Goal: Task Accomplishment & Management: Use online tool/utility

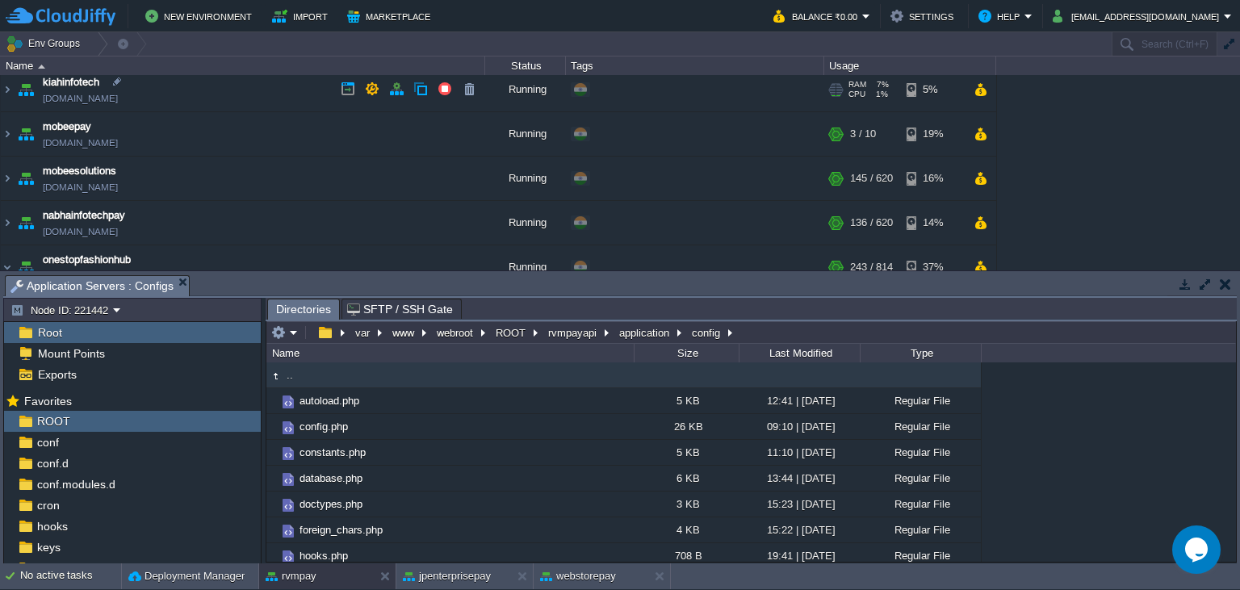
scroll to position [220, 0]
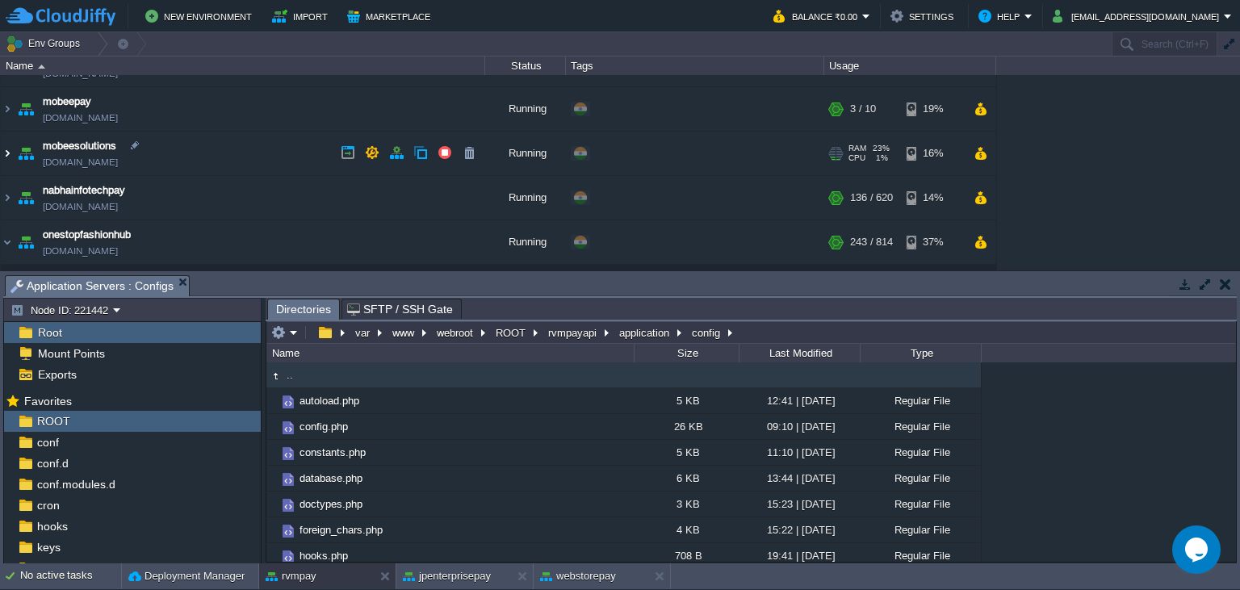
click at [6, 150] on img at bounding box center [7, 154] width 13 height 44
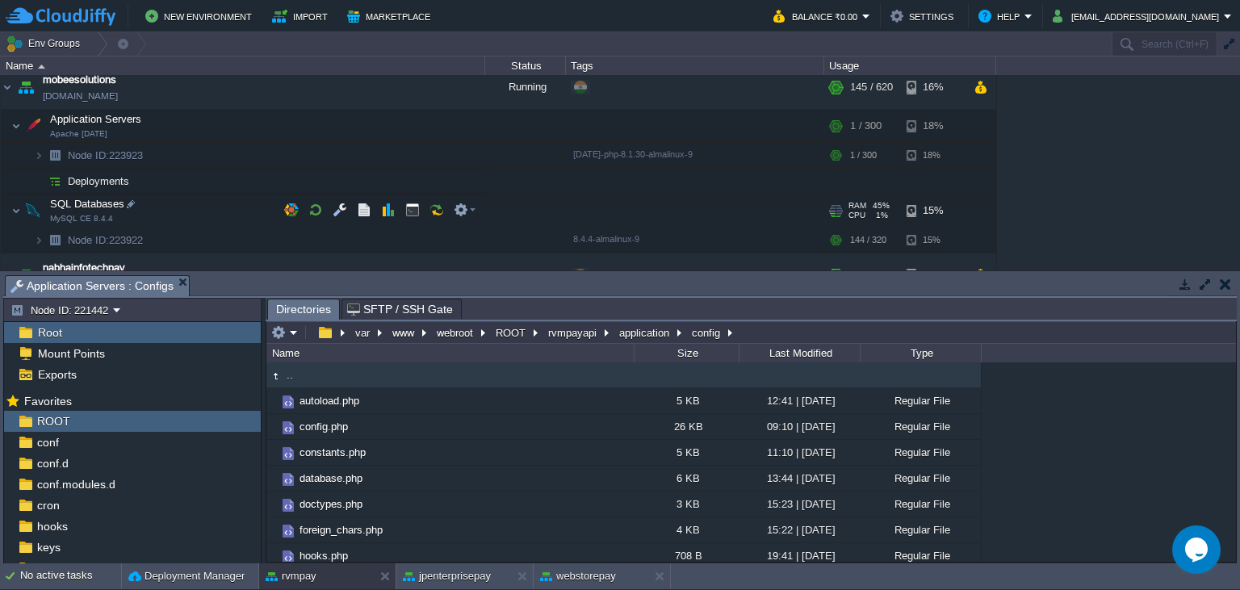
scroll to position [294, 0]
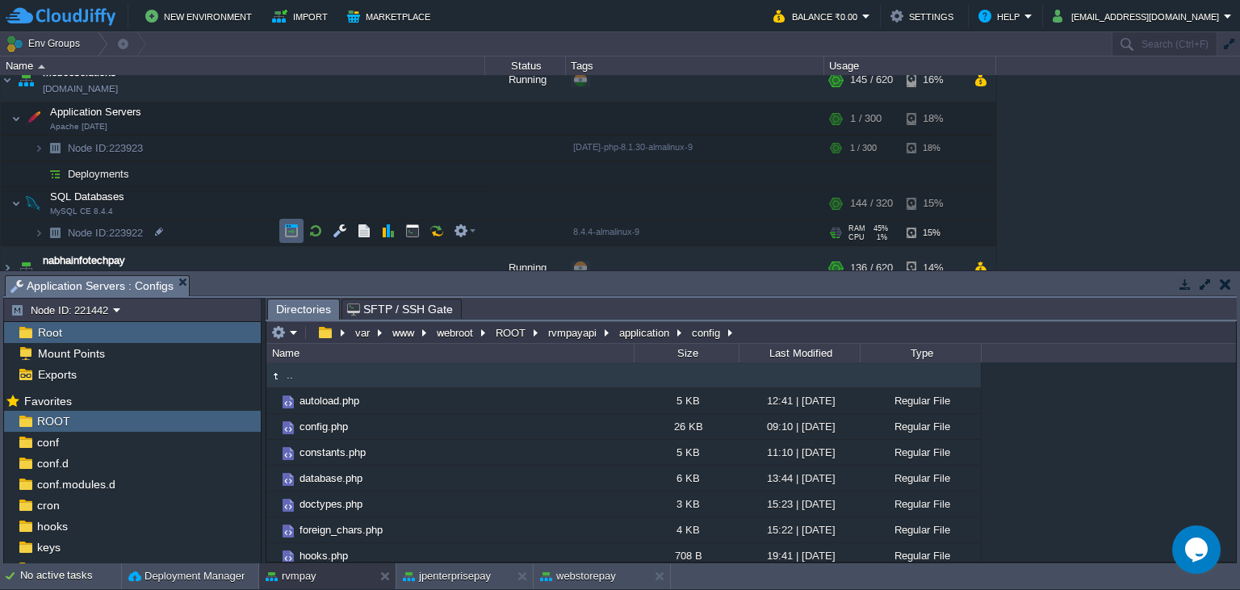
click at [292, 233] on button "button" at bounding box center [291, 231] width 15 height 15
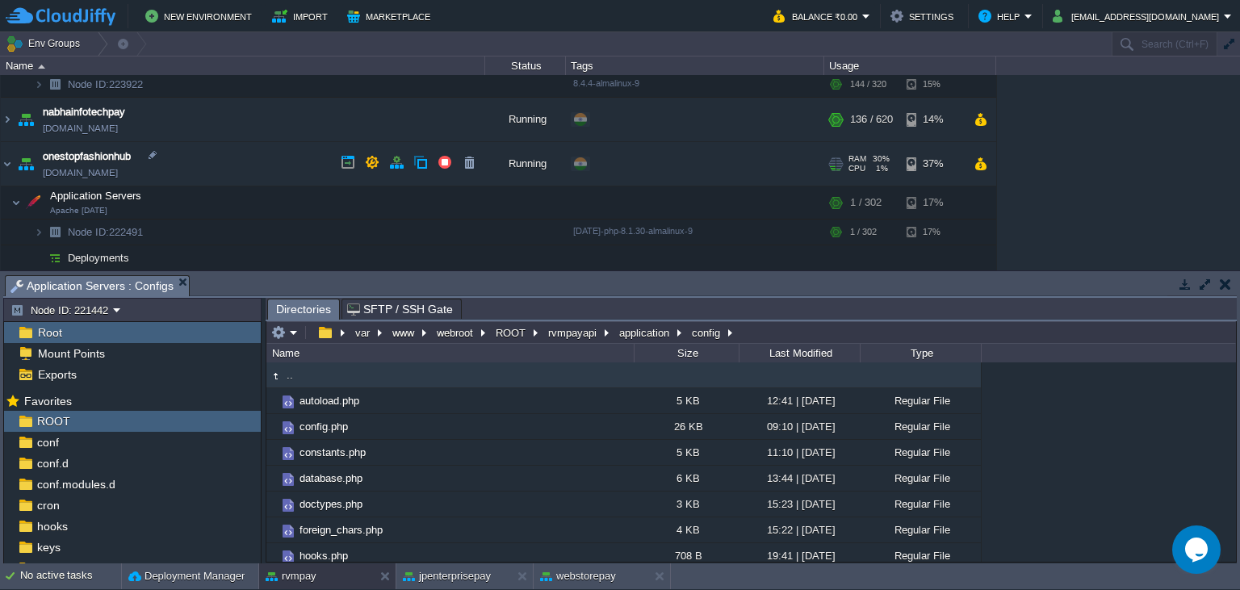
scroll to position [368, 0]
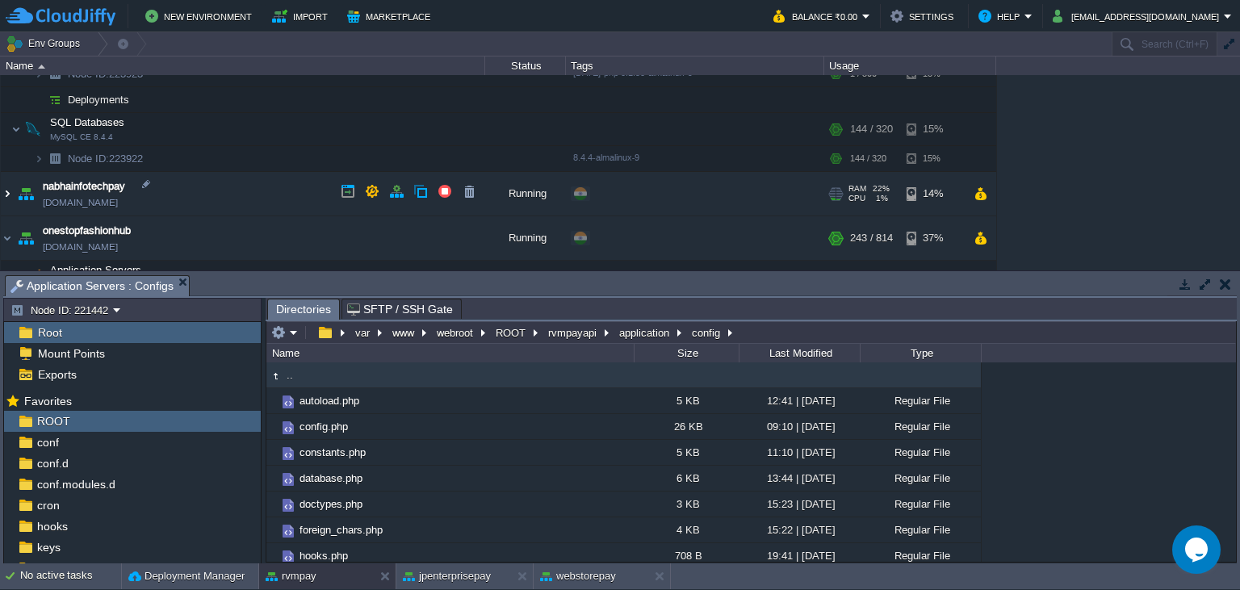
click at [5, 200] on img at bounding box center [7, 194] width 13 height 44
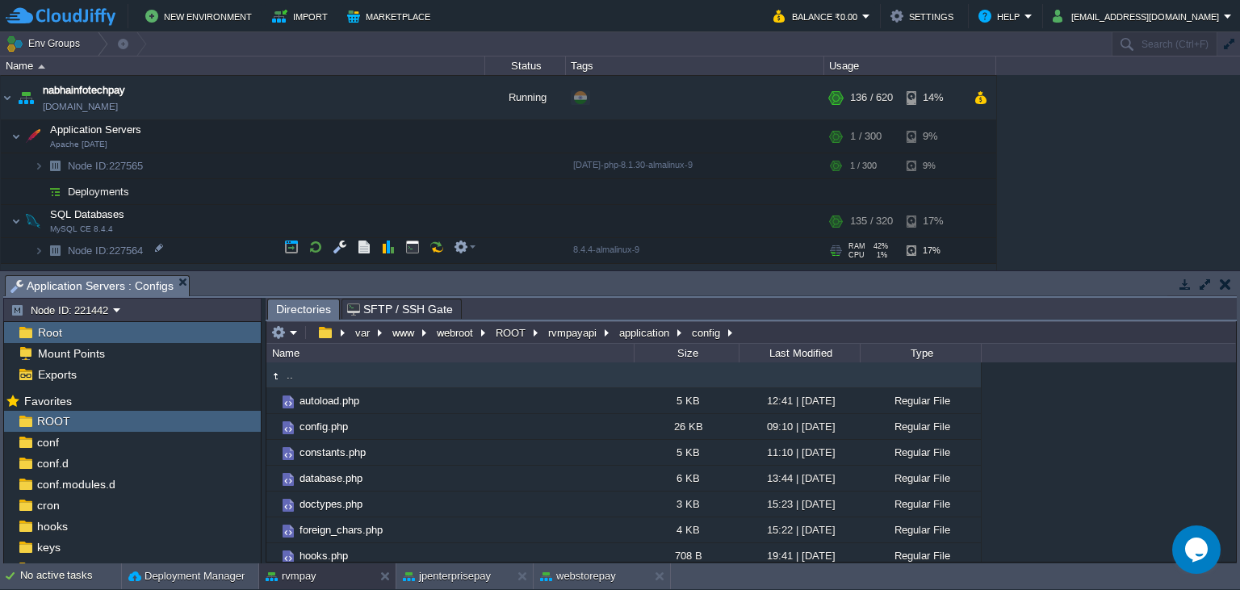
scroll to position [515, 0]
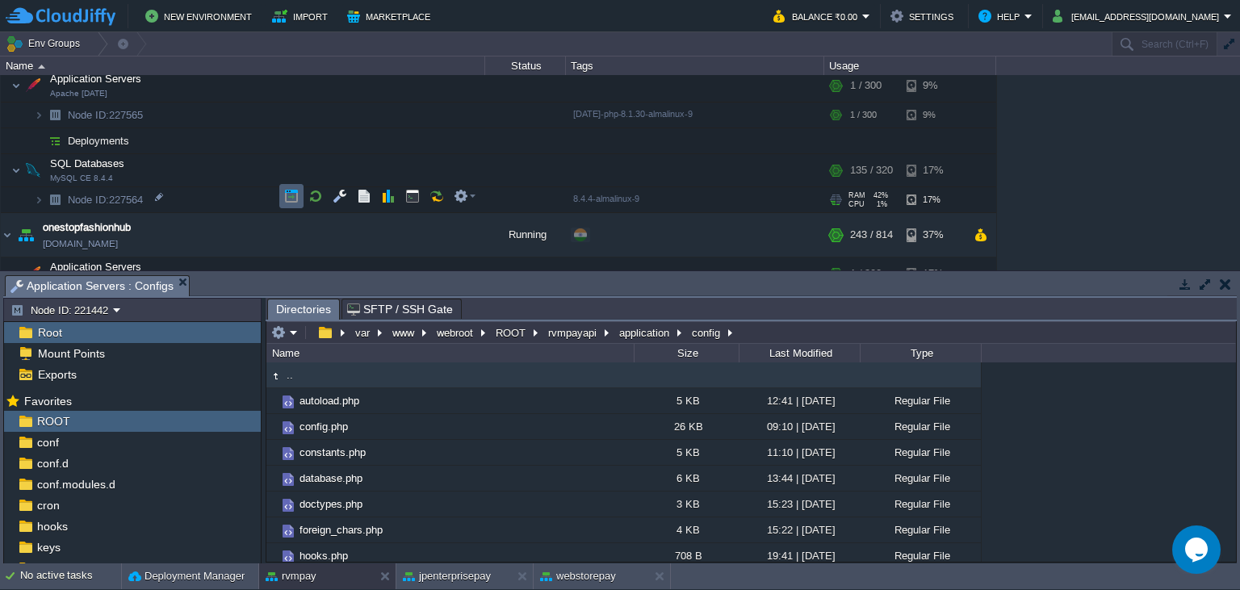
click at [295, 200] on button "button" at bounding box center [291, 196] width 15 height 15
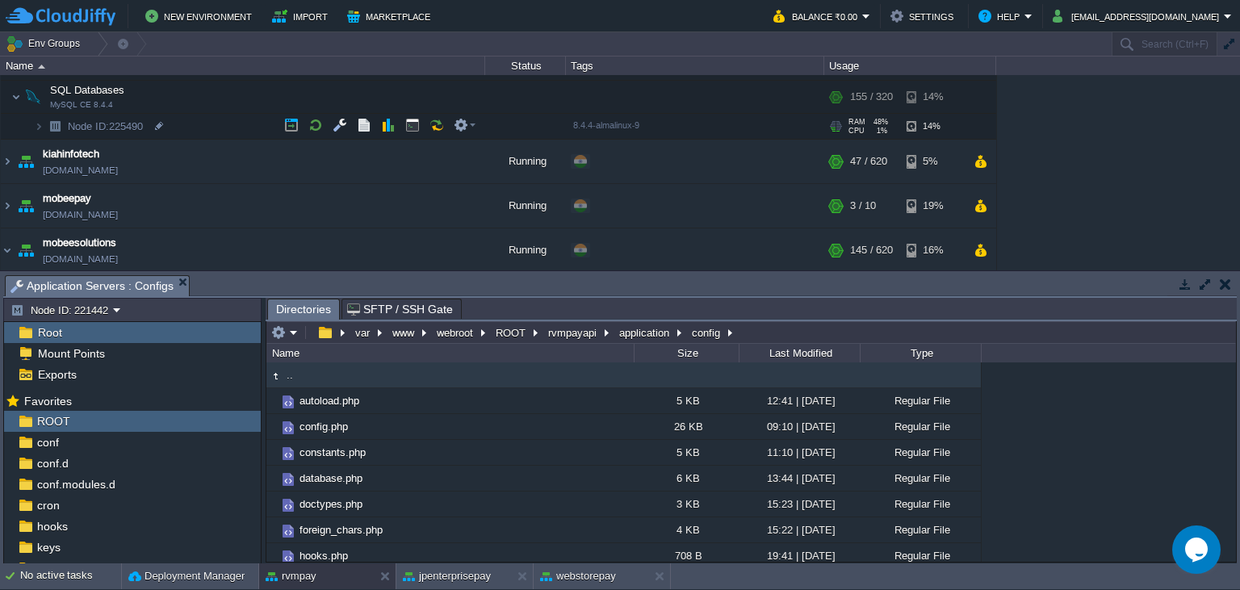
scroll to position [147, 0]
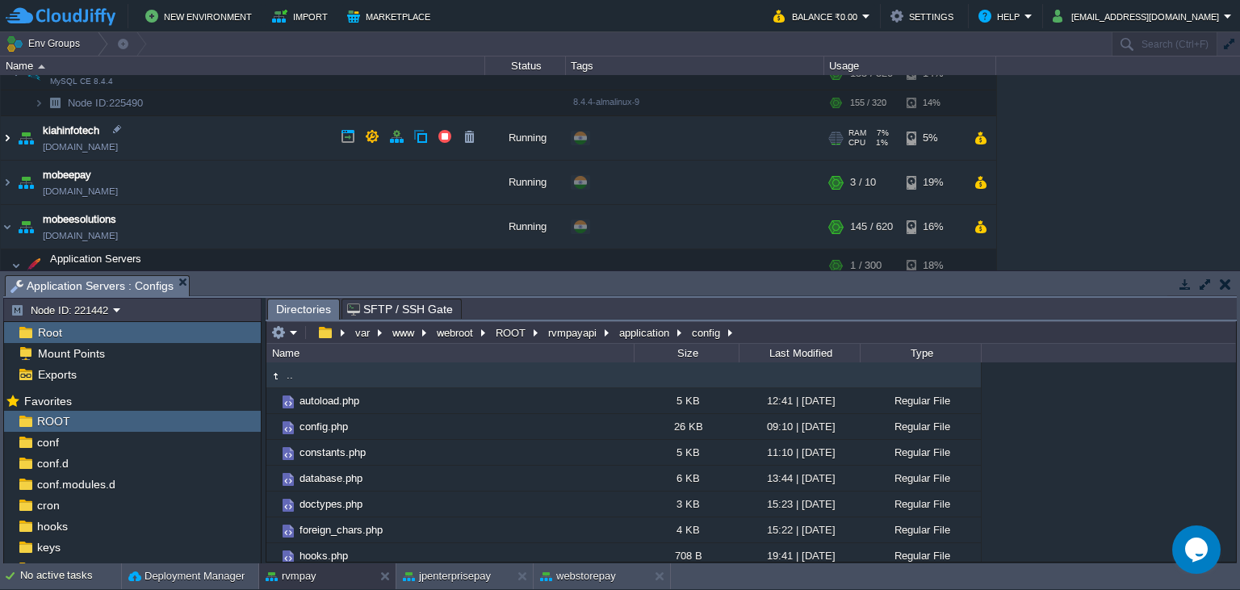
click at [6, 134] on img at bounding box center [7, 138] width 13 height 44
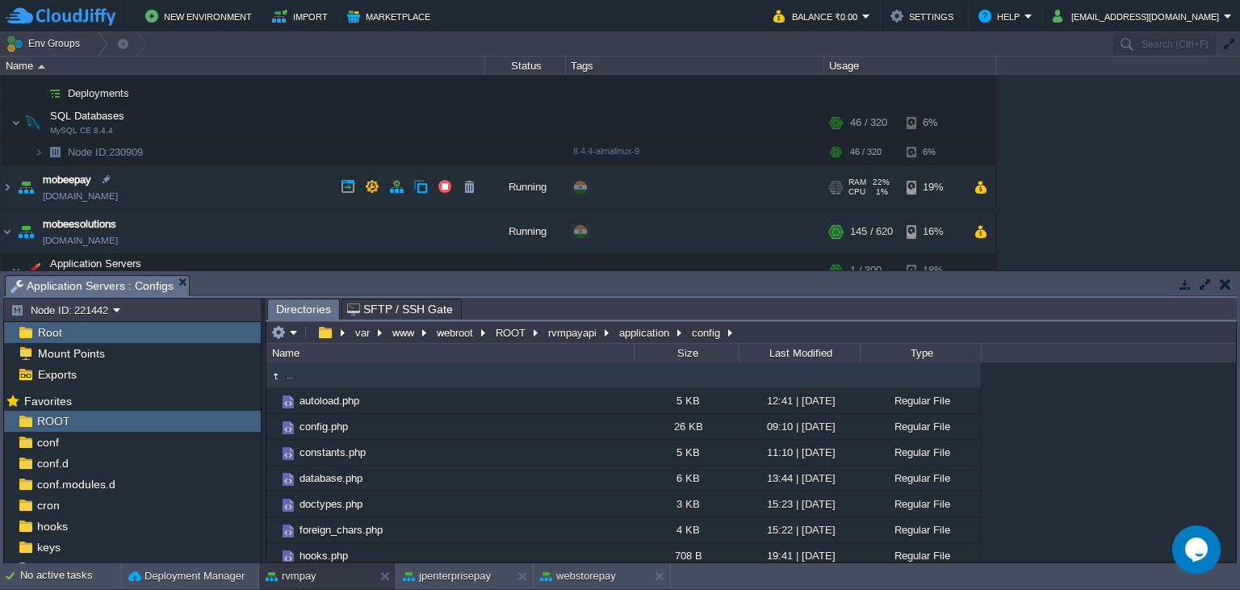
scroll to position [294, 0]
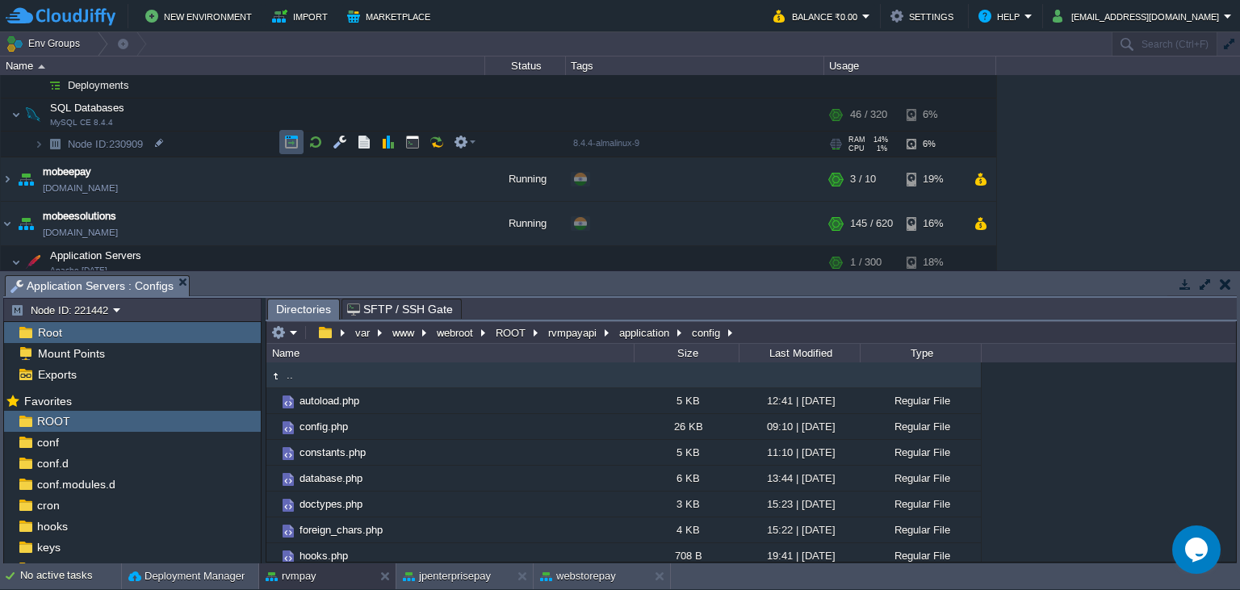
click at [288, 143] on button "button" at bounding box center [291, 142] width 15 height 15
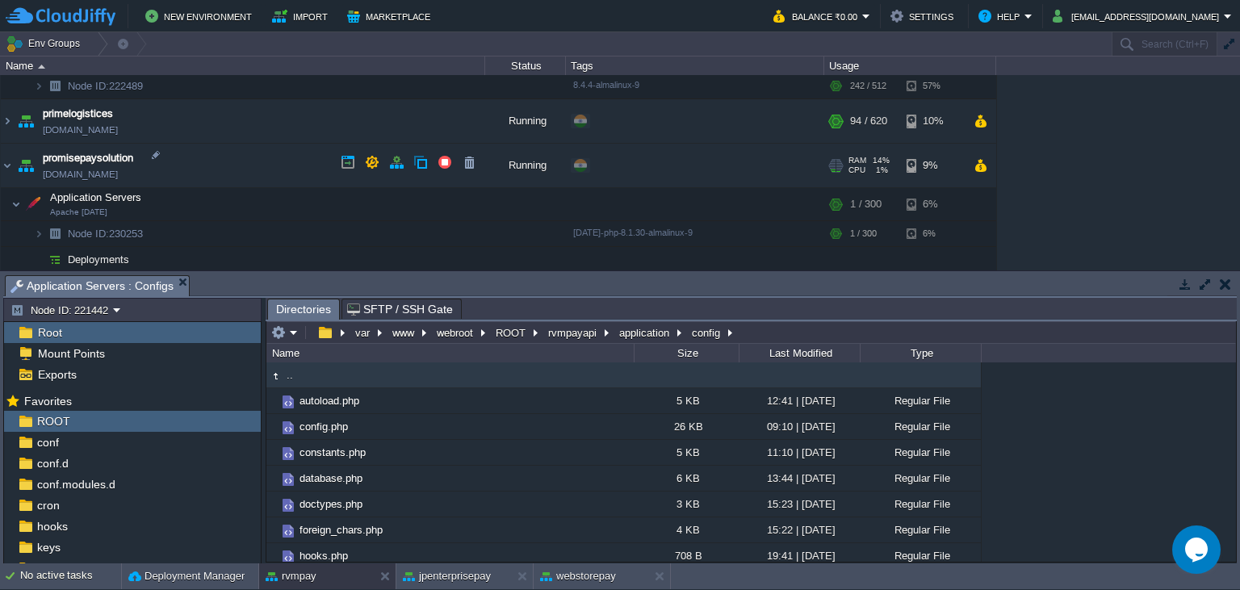
scroll to position [957, 0]
click at [5, 163] on img at bounding box center [7, 170] width 13 height 44
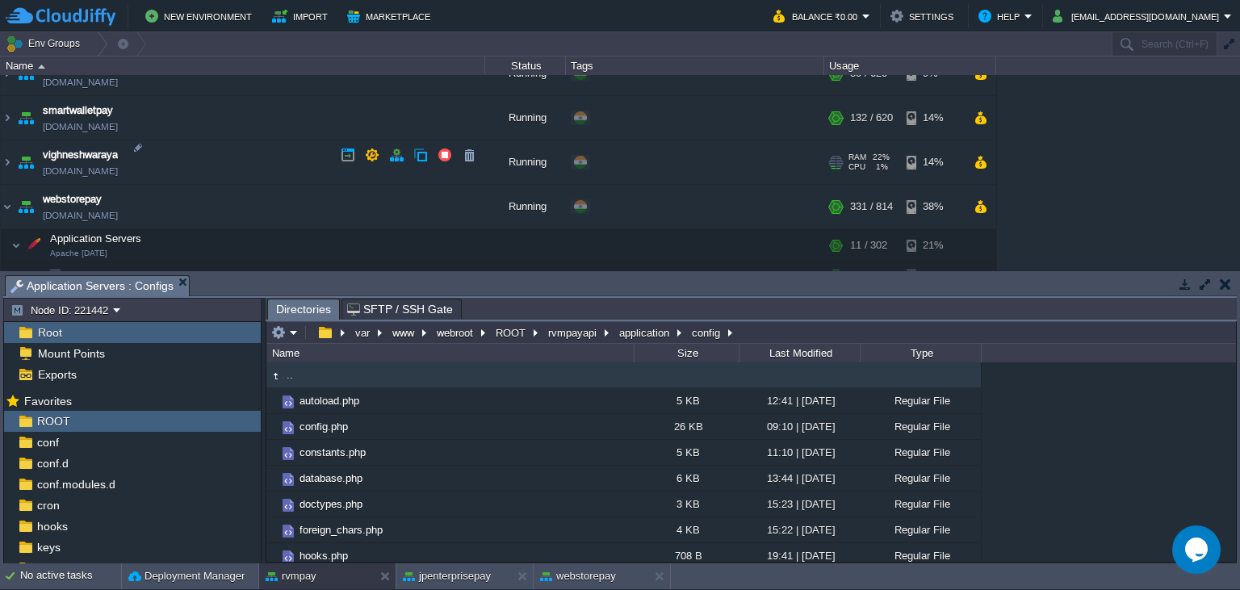
scroll to position [1767, 0]
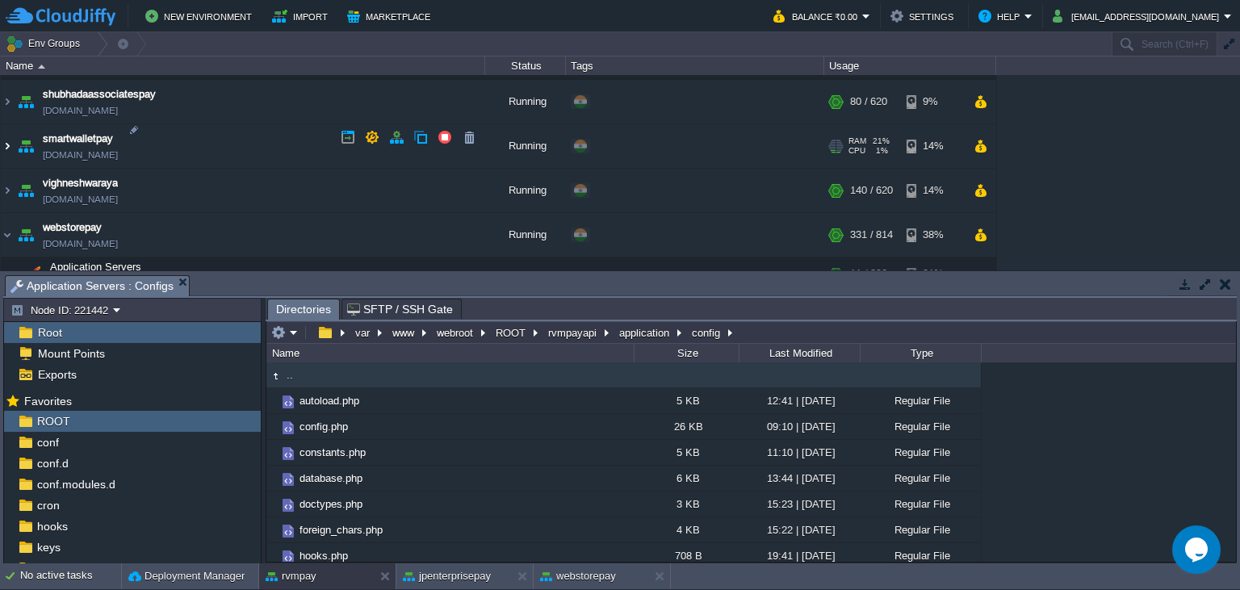
click at [6, 140] on img at bounding box center [7, 146] width 13 height 44
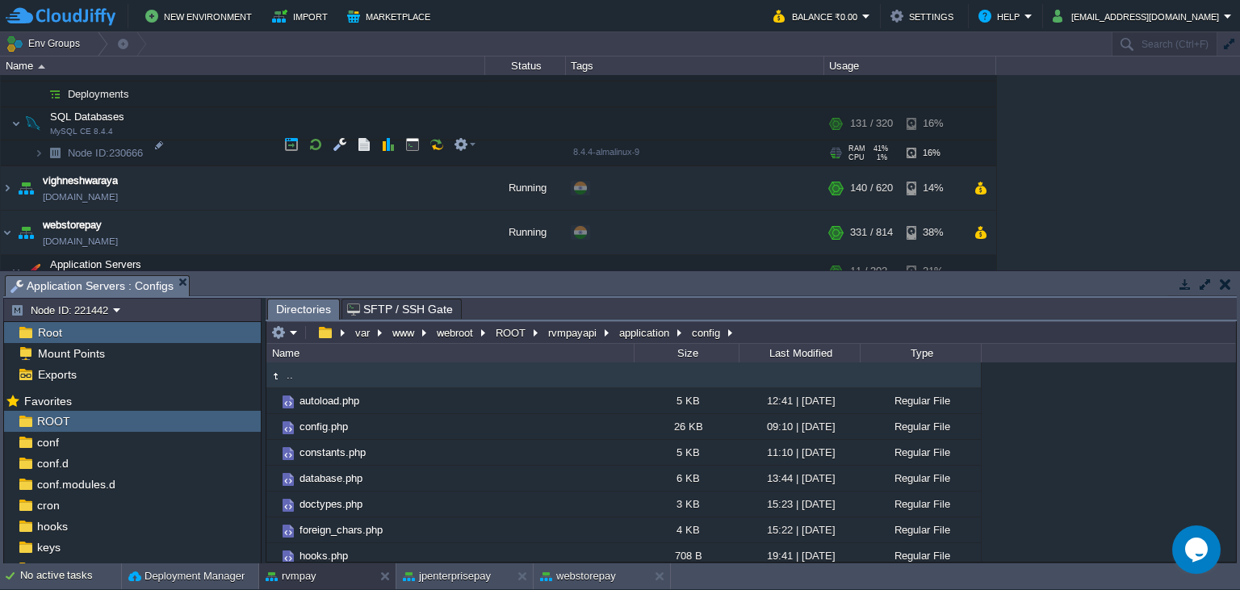
scroll to position [1915, 0]
click at [292, 140] on button "button" at bounding box center [291, 141] width 15 height 15
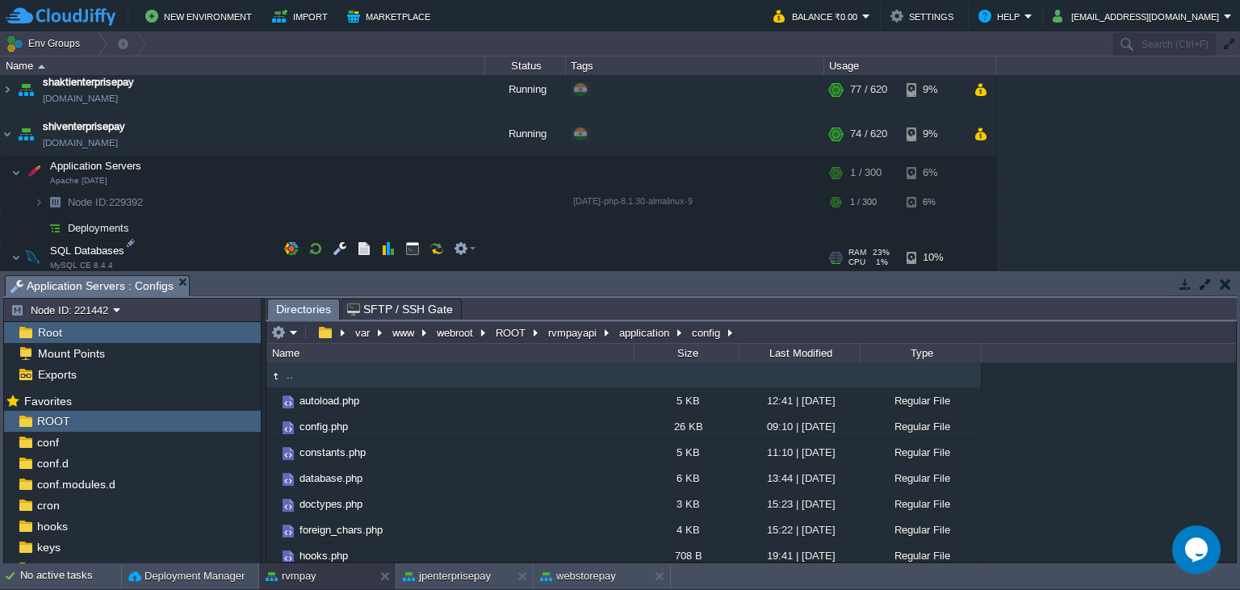
scroll to position [1620, 0]
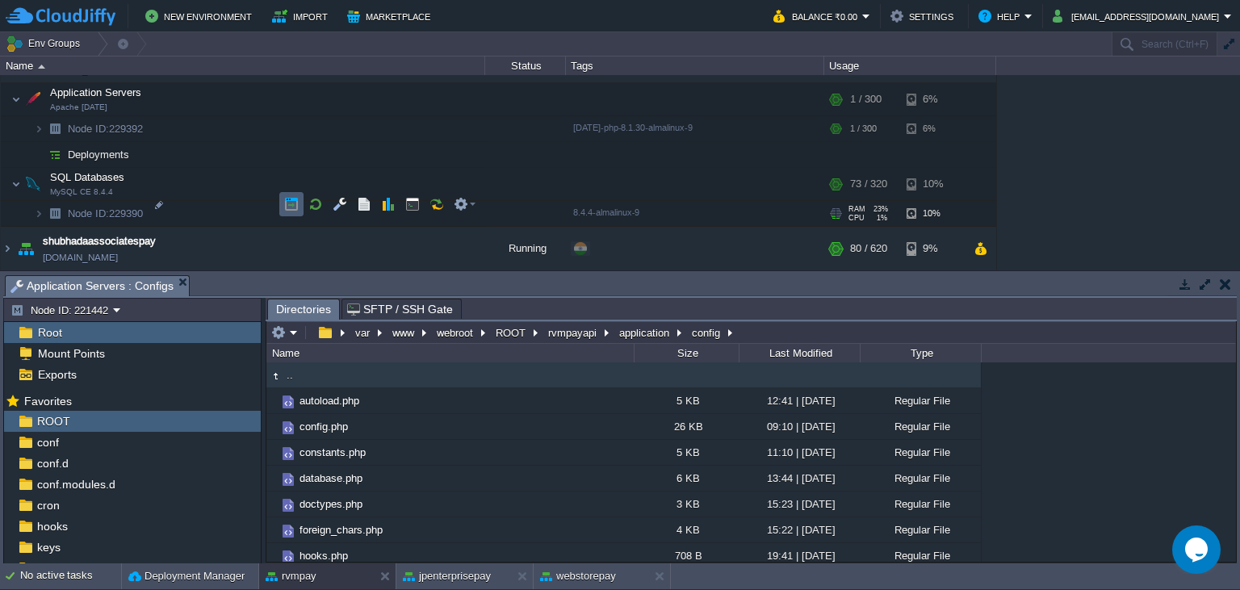
click at [295, 200] on button "button" at bounding box center [291, 204] width 15 height 15
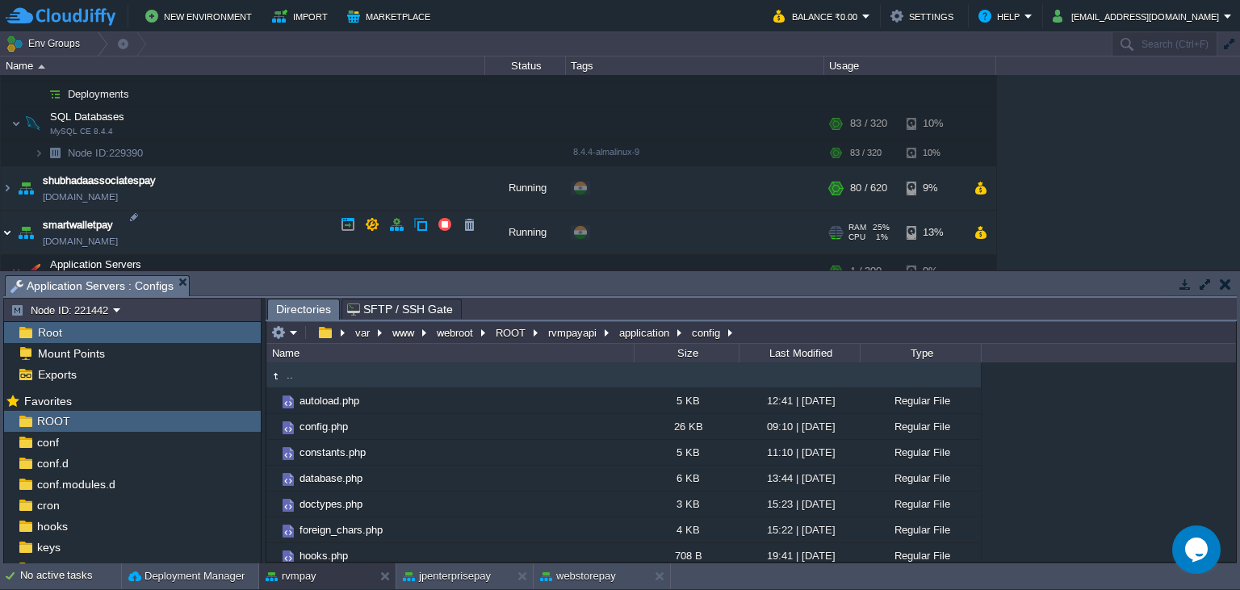
scroll to position [1693, 0]
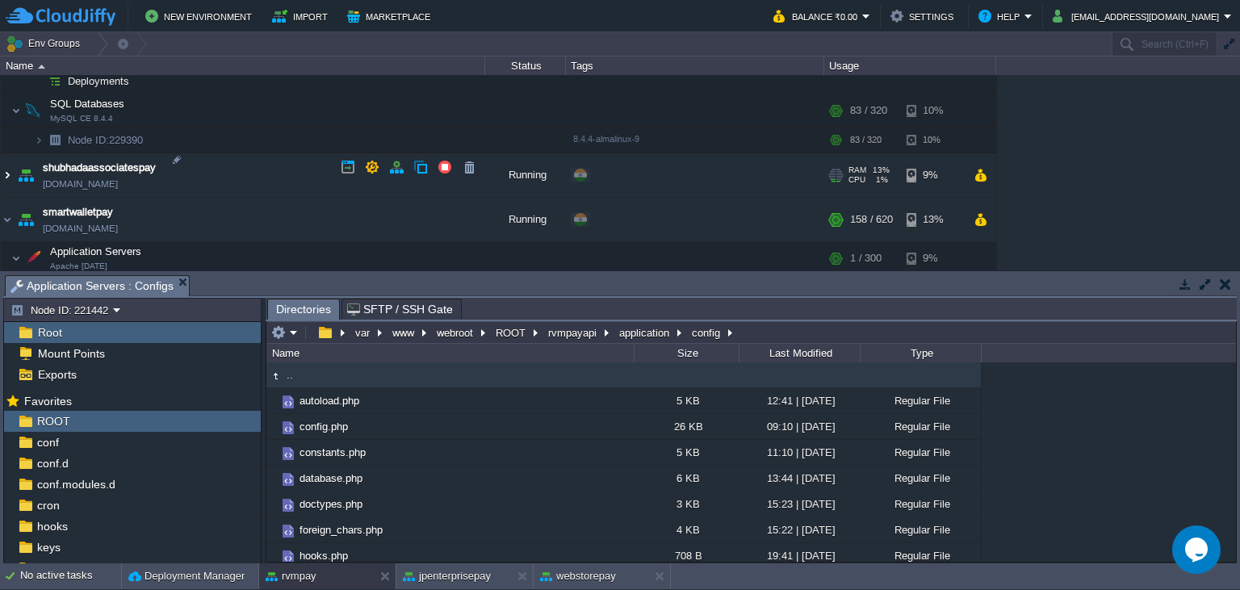
click at [7, 170] on img at bounding box center [7, 175] width 13 height 44
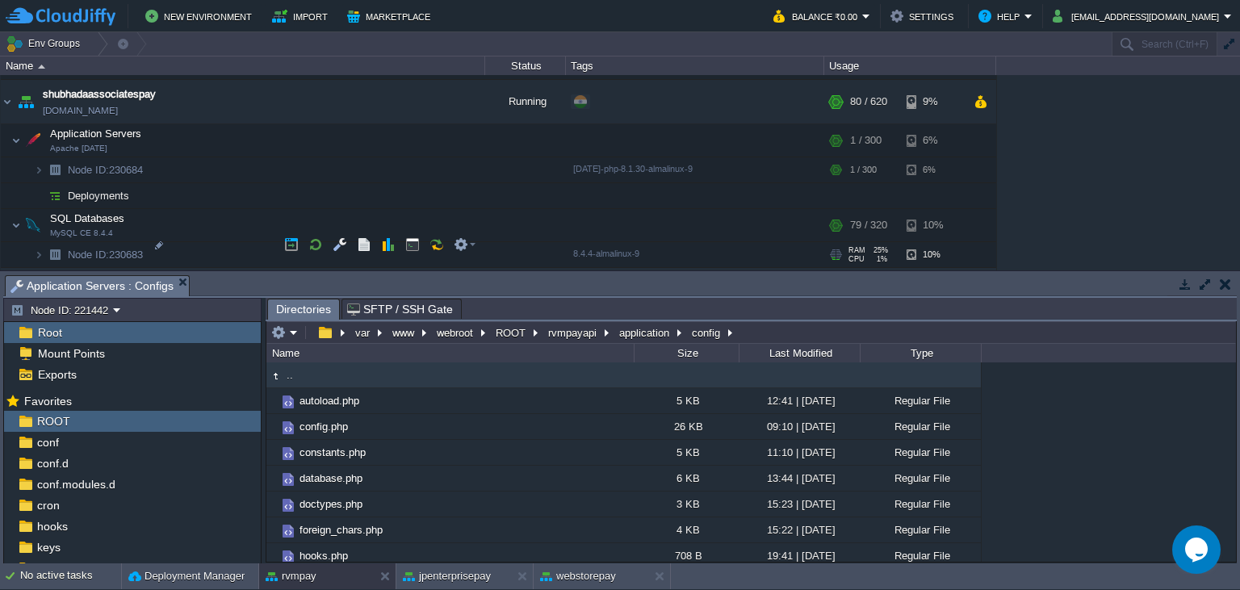
scroll to position [1841, 0]
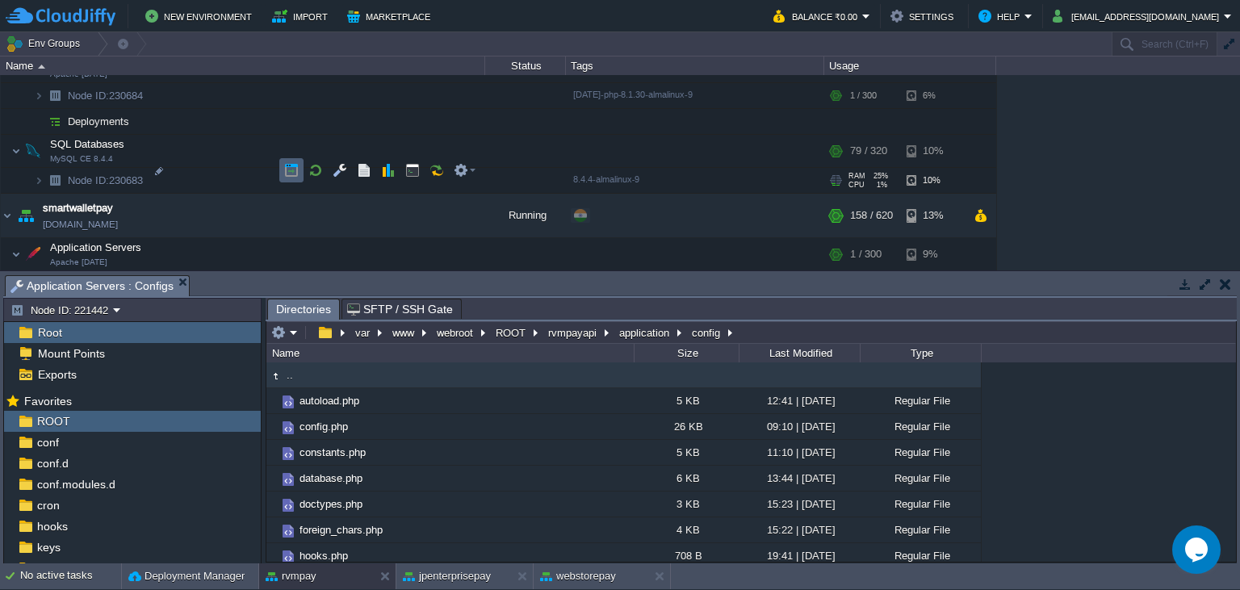
click at [288, 170] on button "button" at bounding box center [291, 170] width 15 height 15
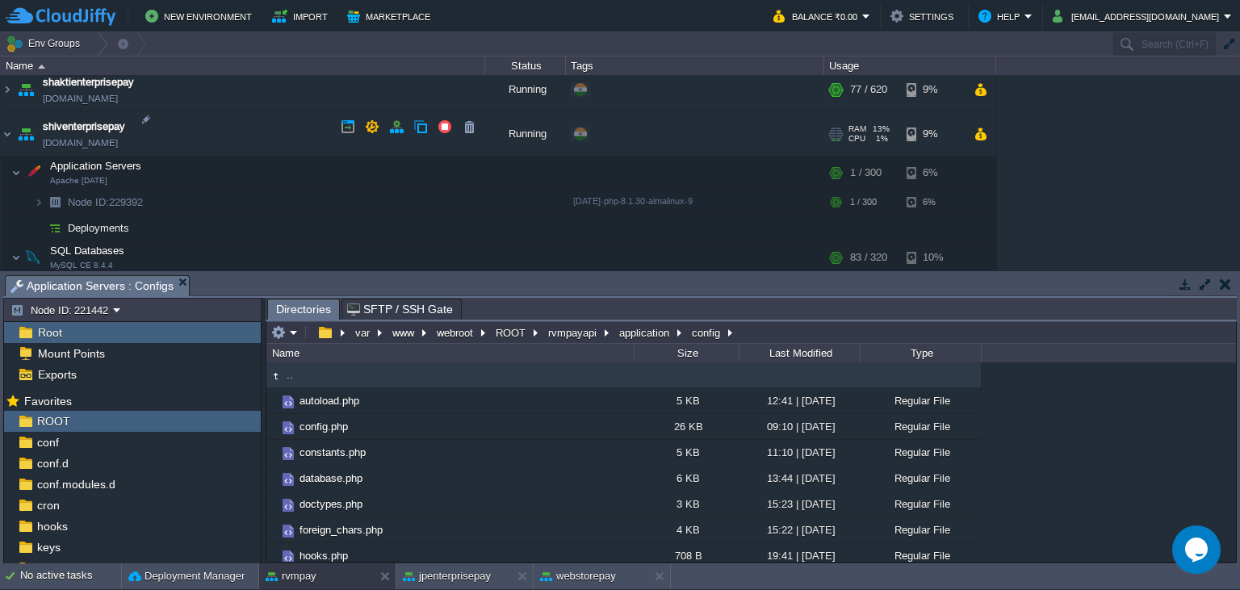
scroll to position [1473, 0]
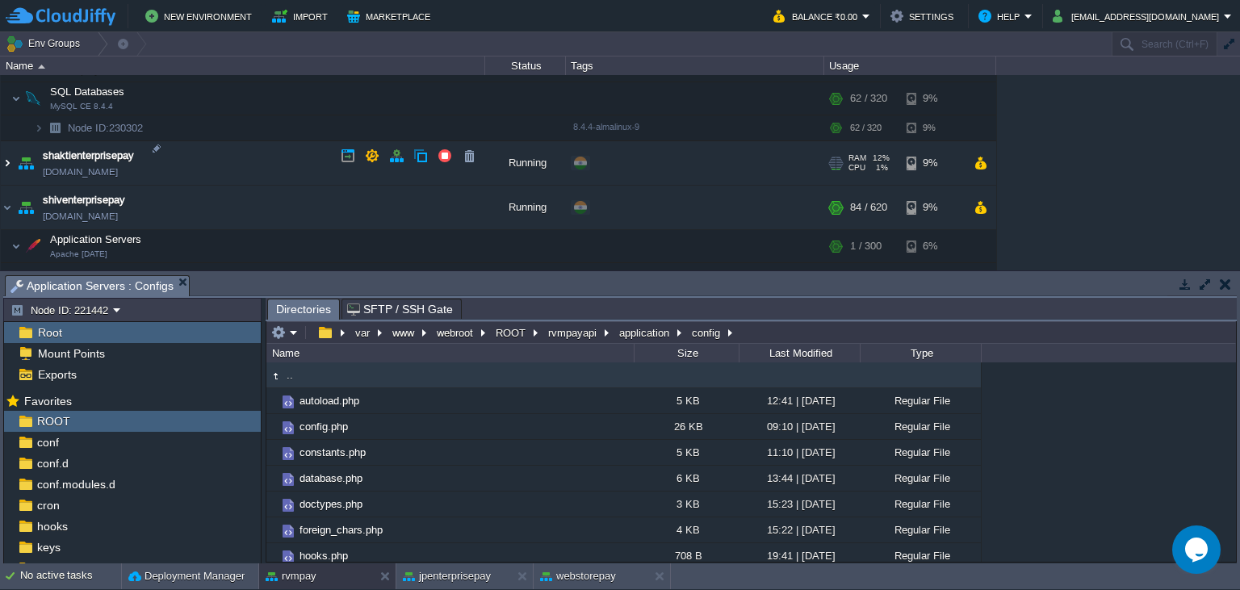
click at [5, 152] on img at bounding box center [7, 163] width 13 height 44
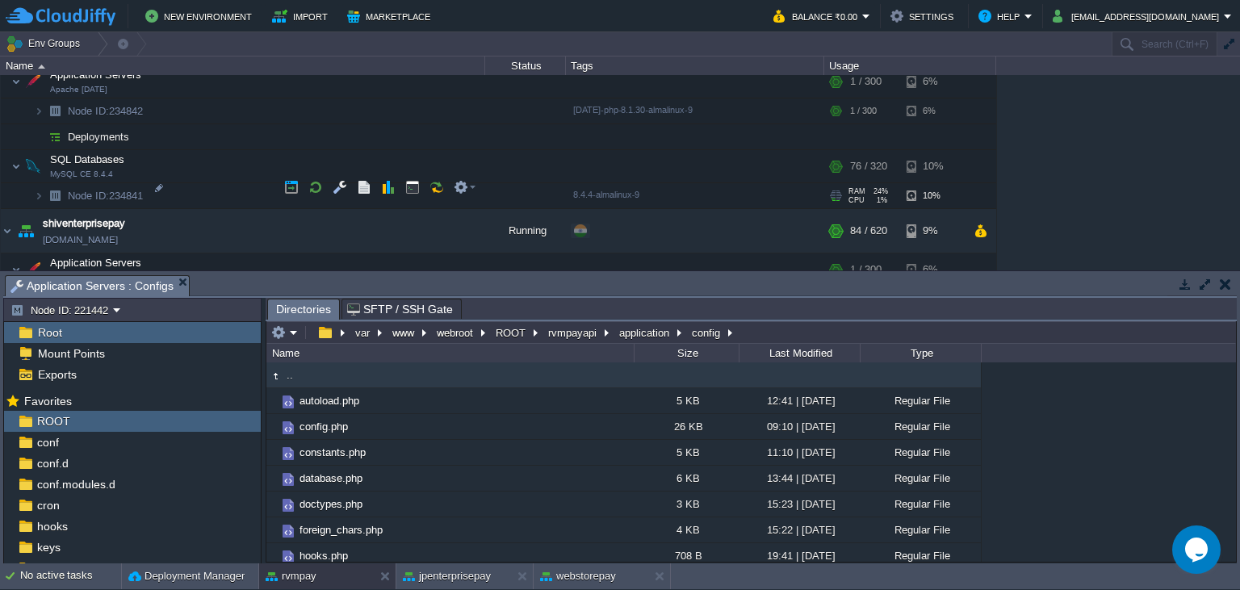
scroll to position [1620, 0]
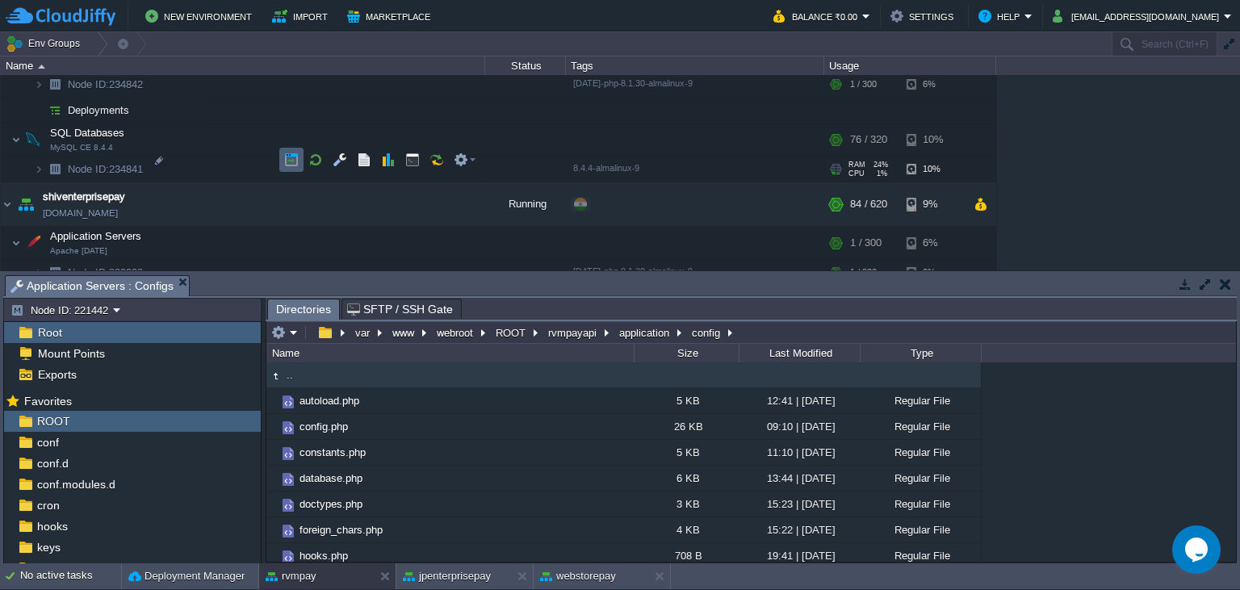
click at [294, 163] on button "button" at bounding box center [291, 160] width 15 height 15
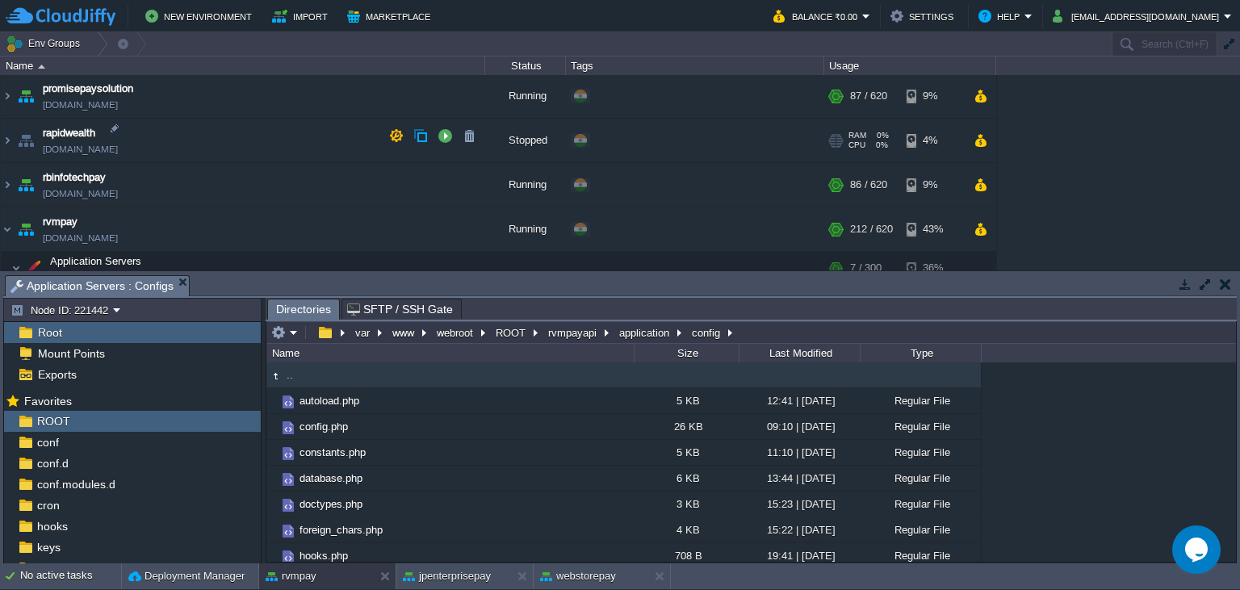
scroll to position [883, 0]
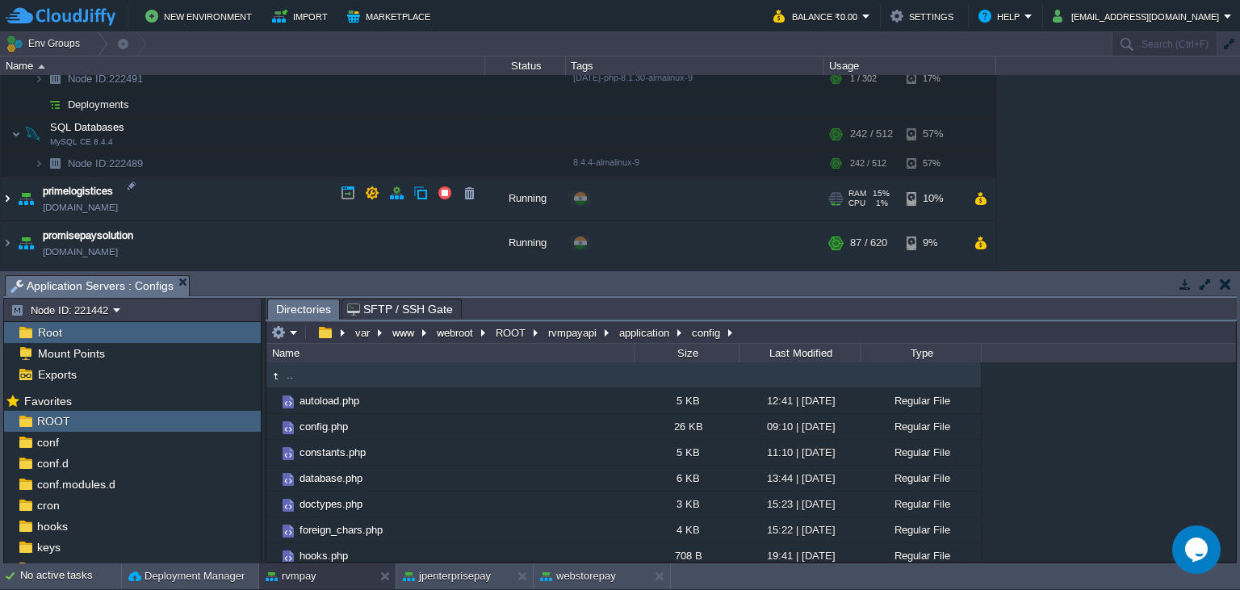
click at [5, 193] on img at bounding box center [7, 199] width 13 height 44
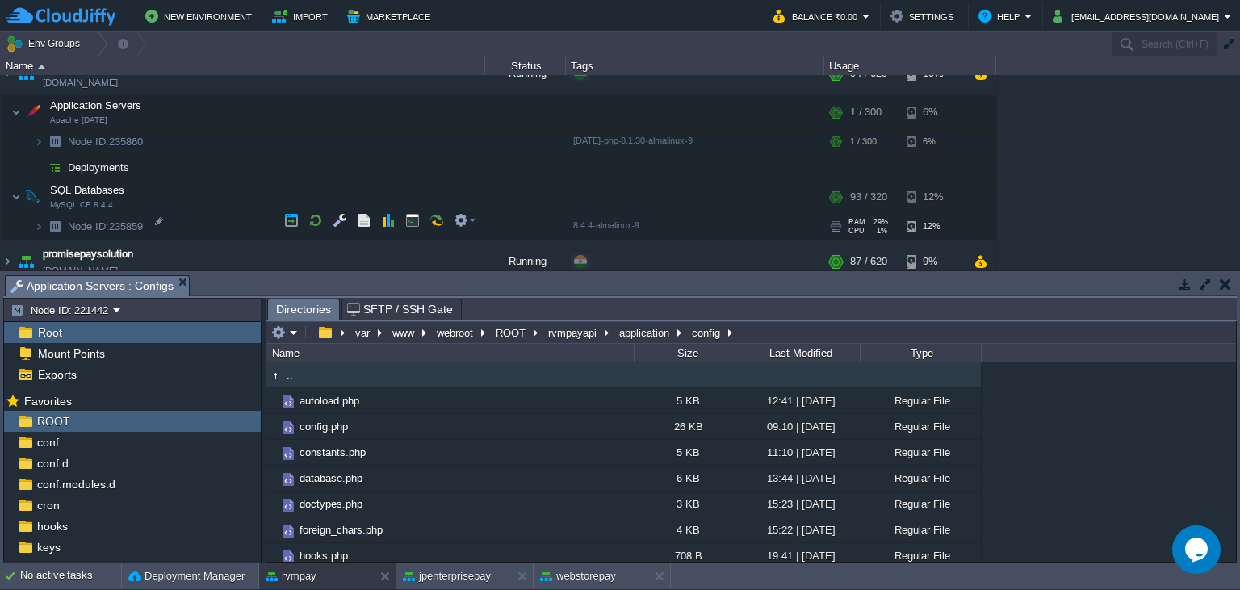
scroll to position [1030, 0]
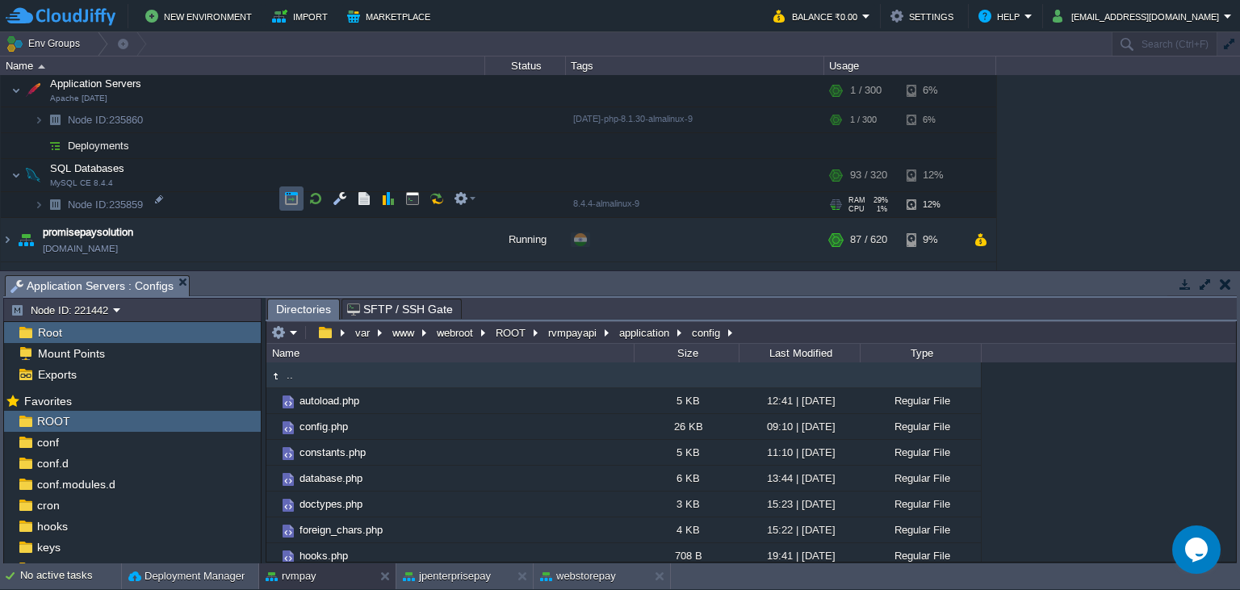
click at [294, 202] on button "button" at bounding box center [291, 198] width 15 height 15
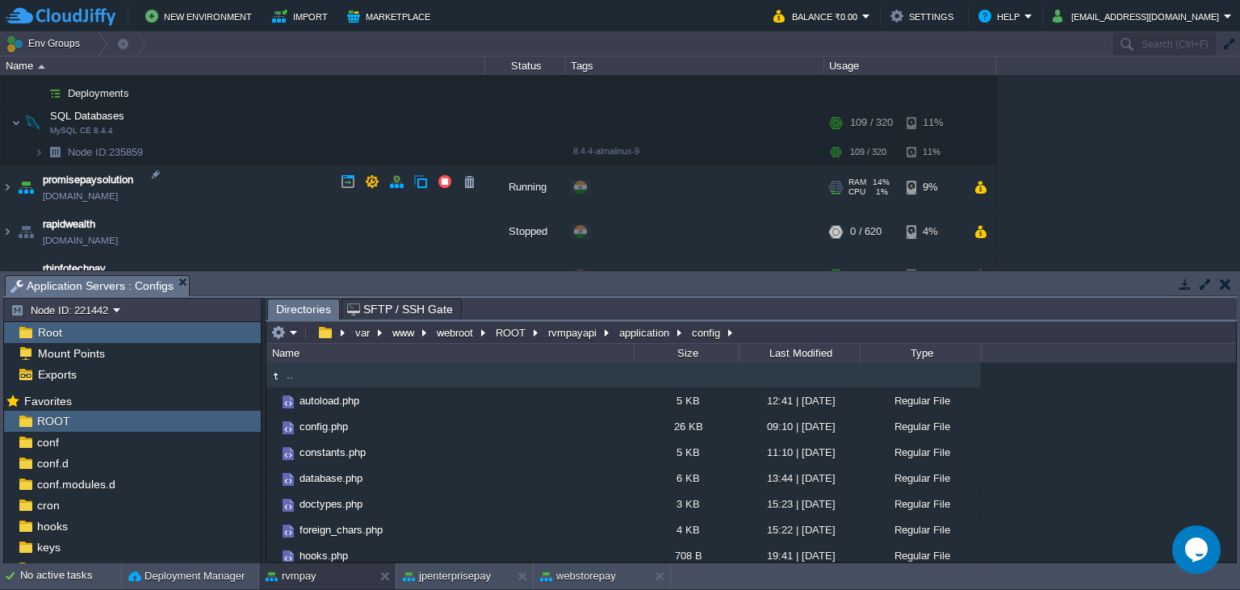
scroll to position [1105, 0]
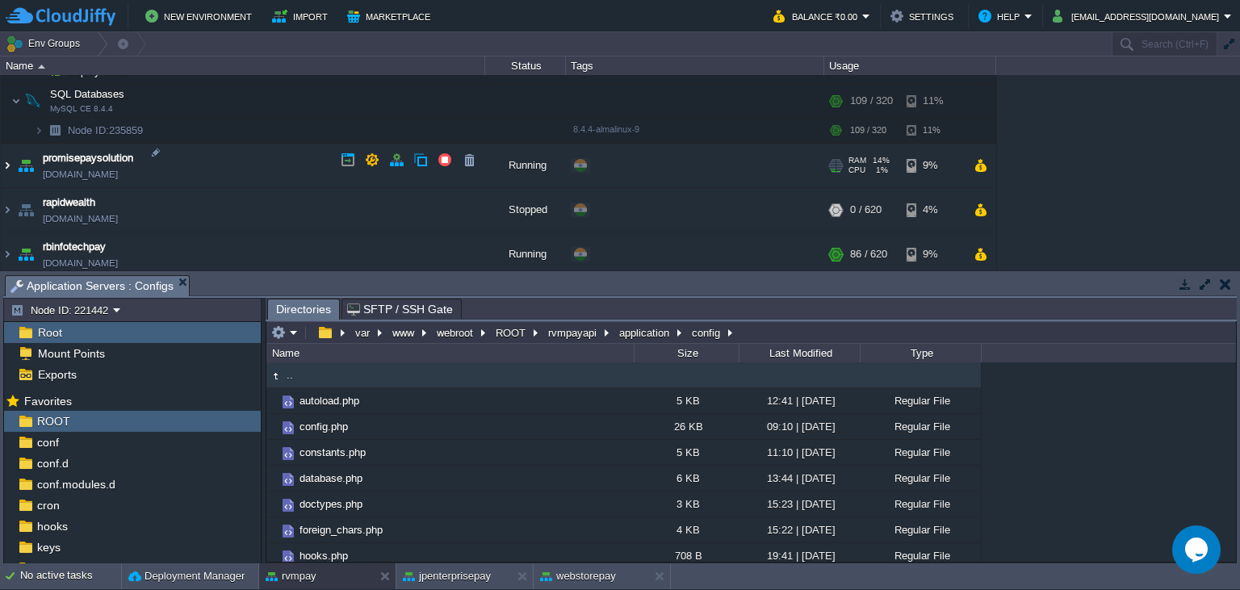
click at [8, 168] on img at bounding box center [7, 166] width 13 height 44
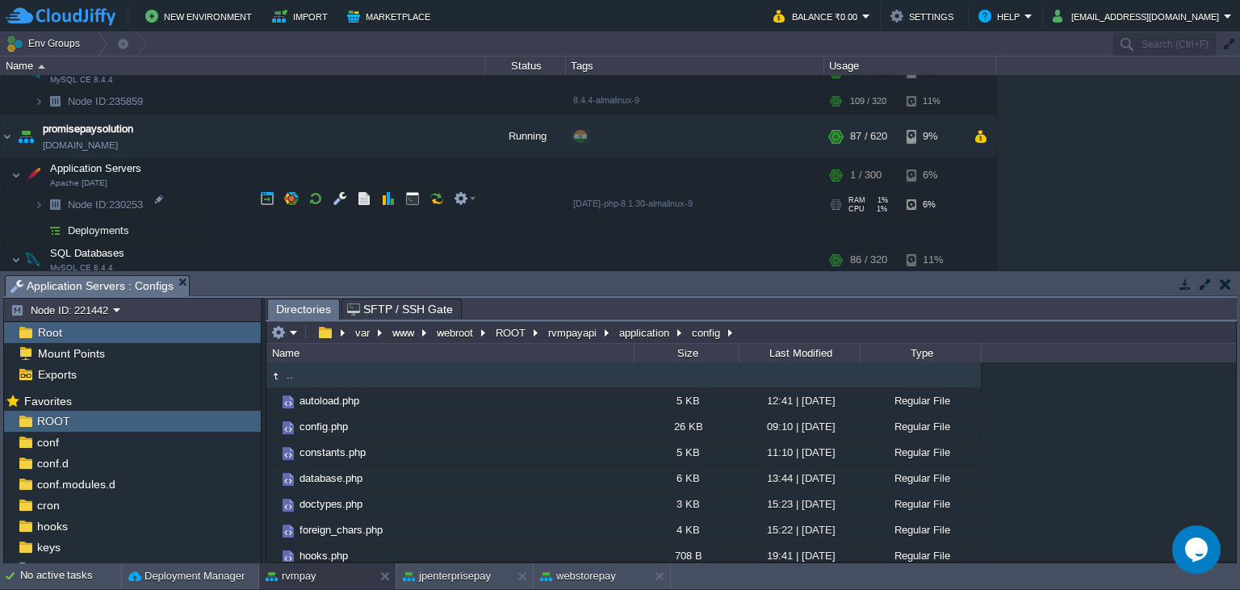
scroll to position [1252, 0]
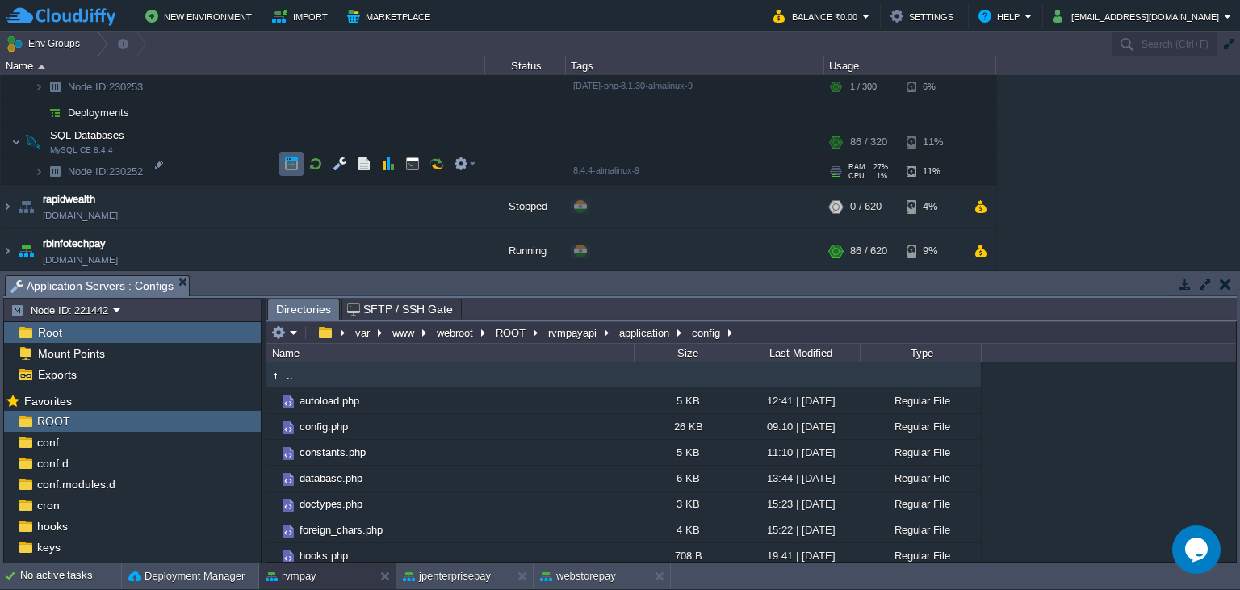
click at [283, 166] on td at bounding box center [291, 164] width 24 height 24
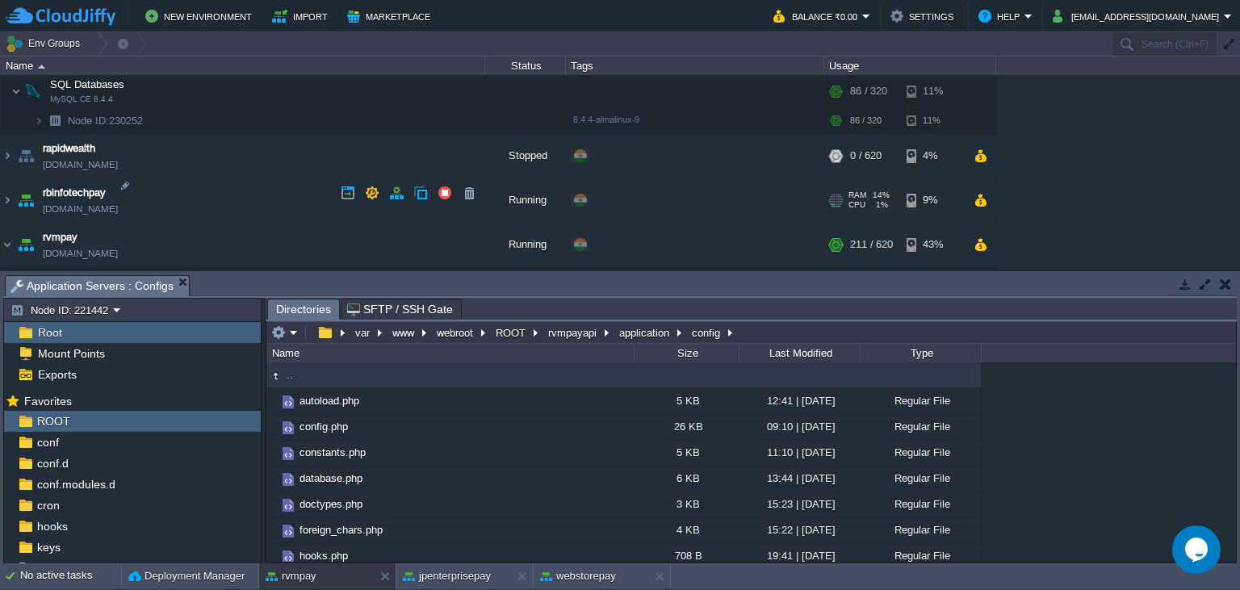
scroll to position [1325, 0]
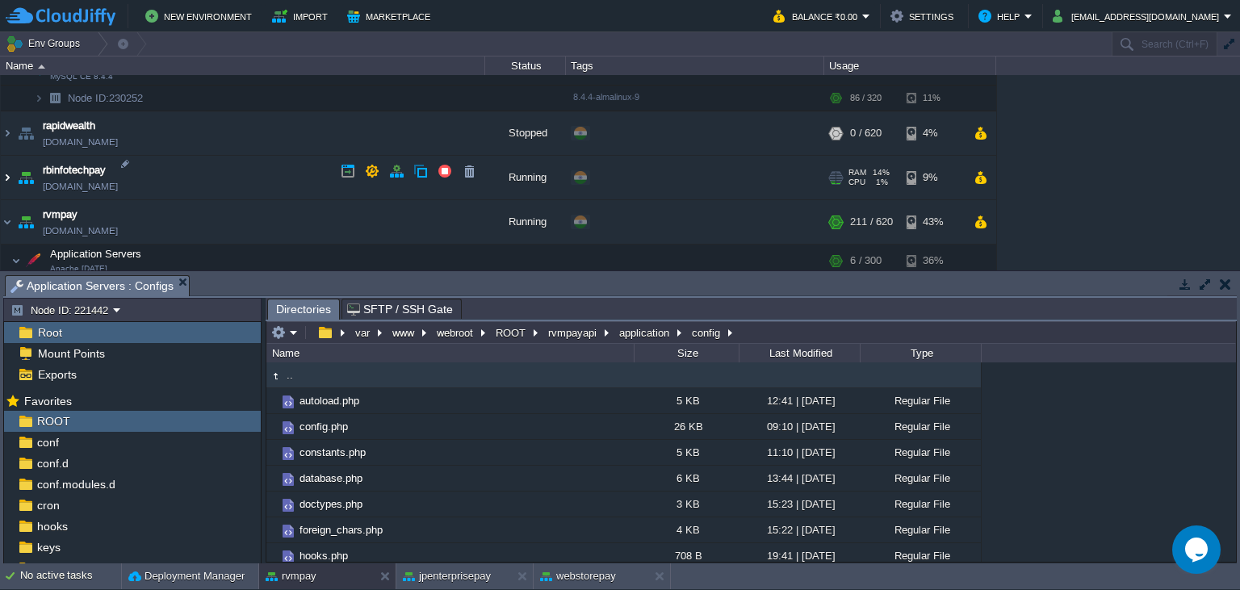
click at [8, 175] on img at bounding box center [7, 178] width 13 height 44
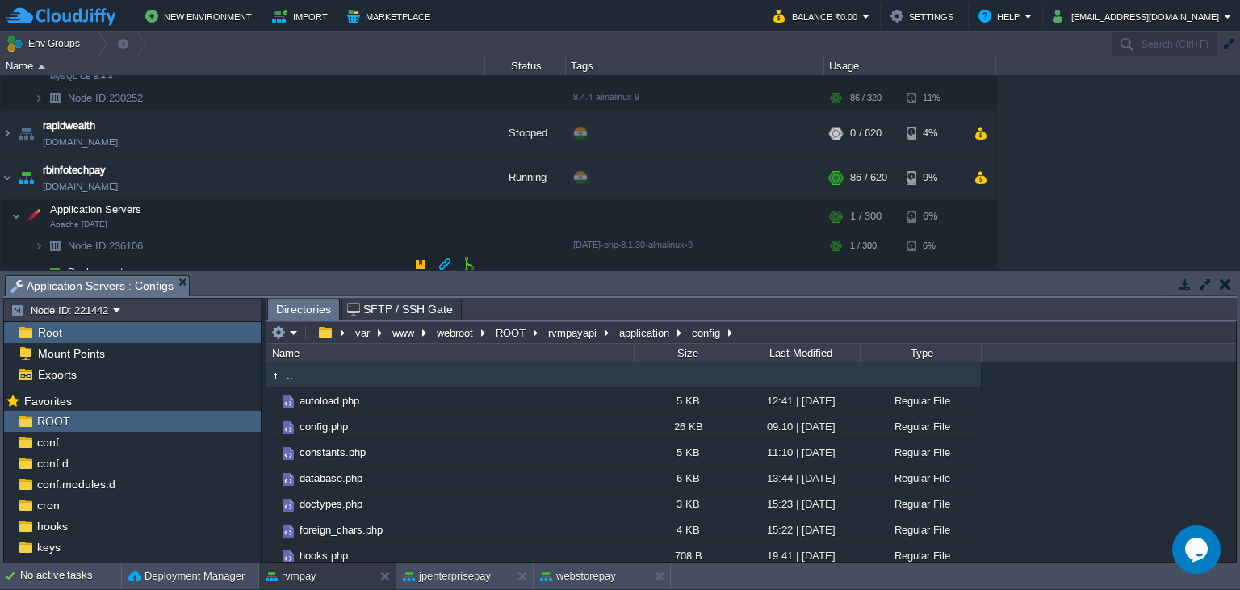
scroll to position [1473, 0]
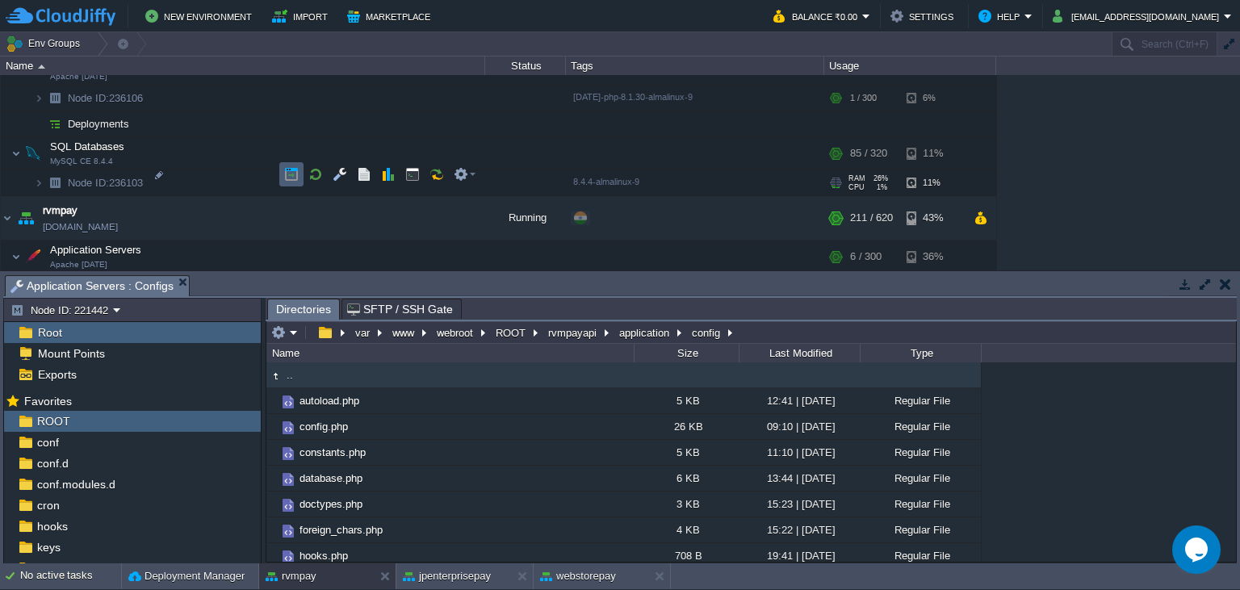
click at [289, 177] on button "button" at bounding box center [291, 174] width 15 height 15
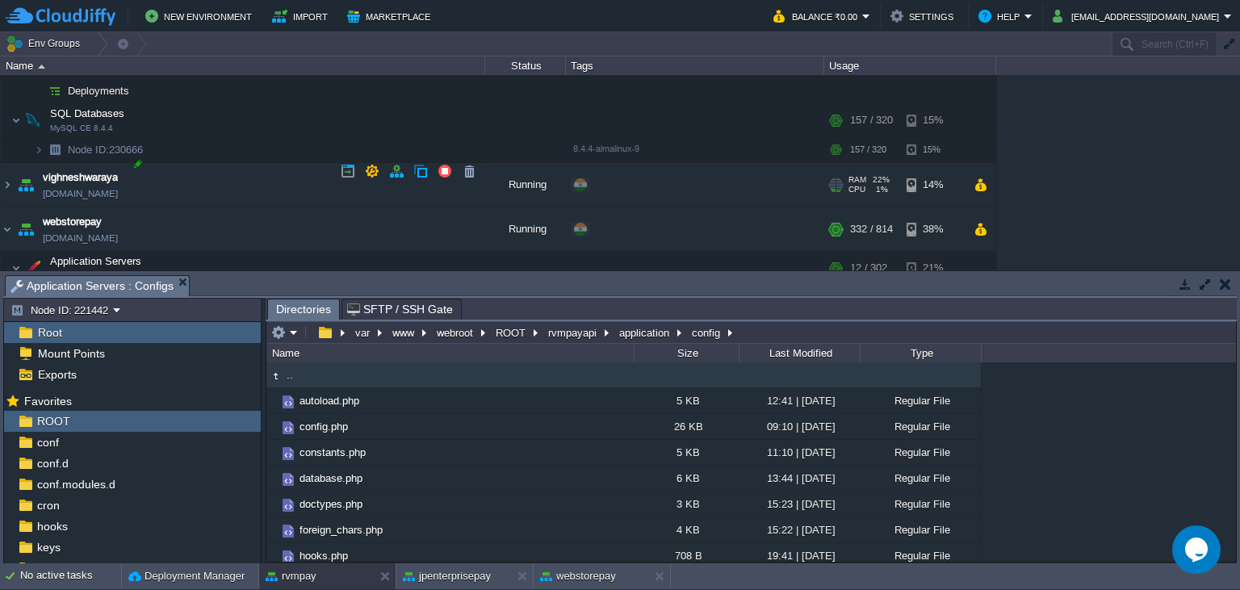
scroll to position [2651, 0]
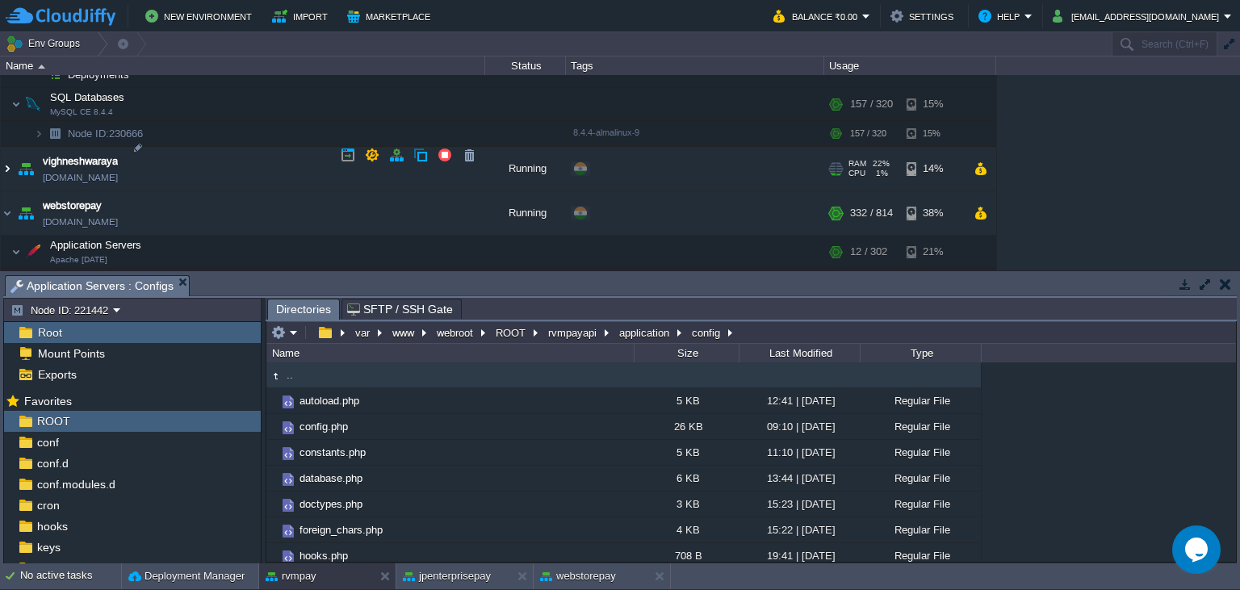
click at [9, 154] on img at bounding box center [7, 169] width 13 height 44
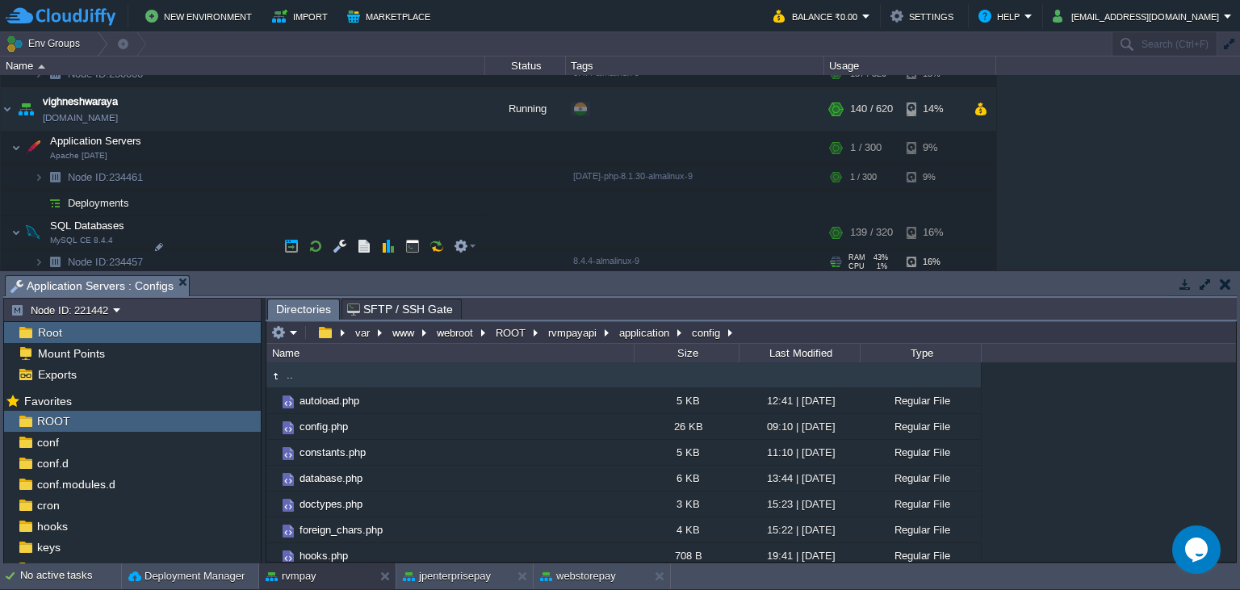
scroll to position [2724, 0]
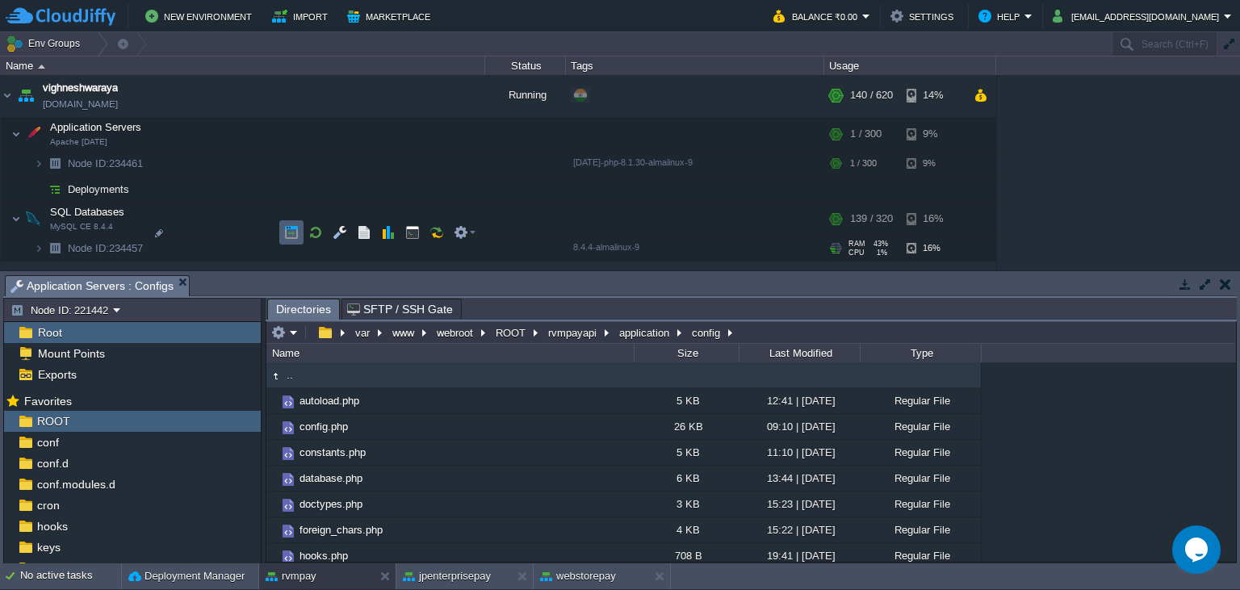
click at [290, 234] on button "button" at bounding box center [291, 232] width 15 height 15
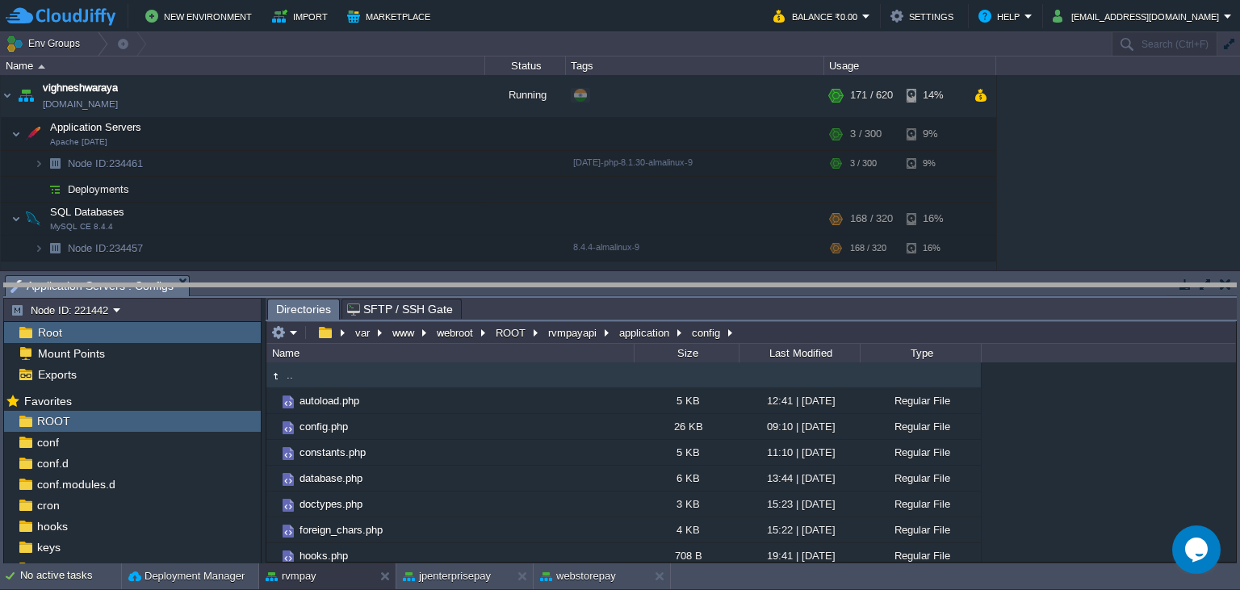
drag, startPoint x: 526, startPoint y: 286, endPoint x: 520, endPoint y: 359, distance: 72.9
click at [520, 359] on body "New Environment Import Marketplace Bonus ₹0.00 Upgrade Account Balance ₹0.00 Se…" at bounding box center [620, 295] width 1240 height 590
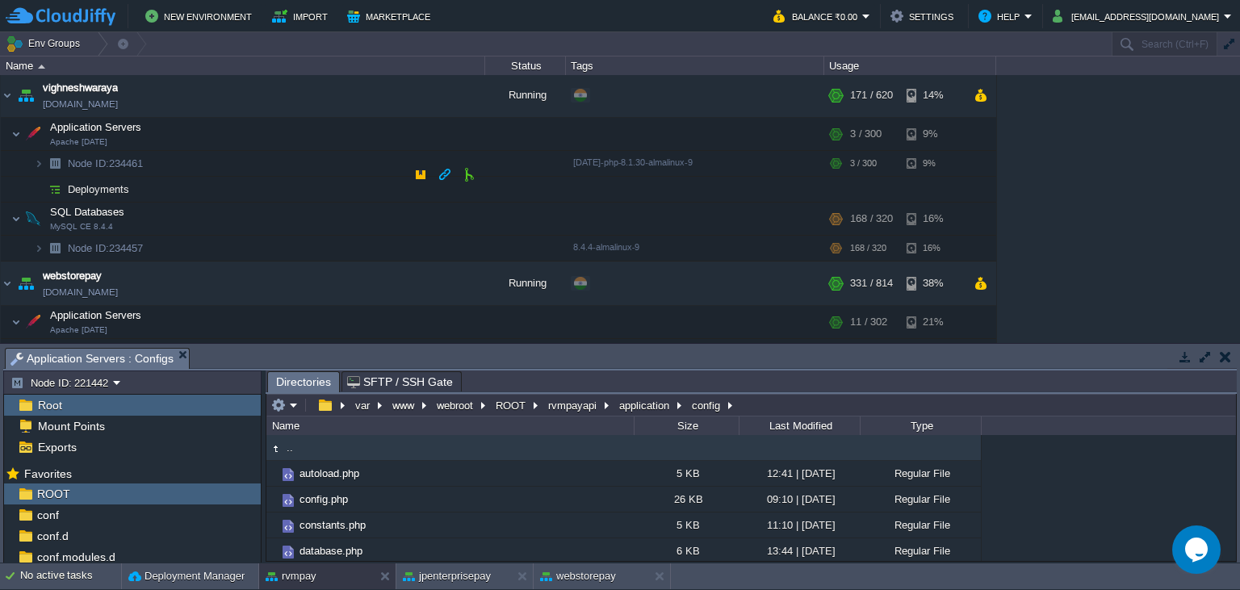
scroll to position [2651, 0]
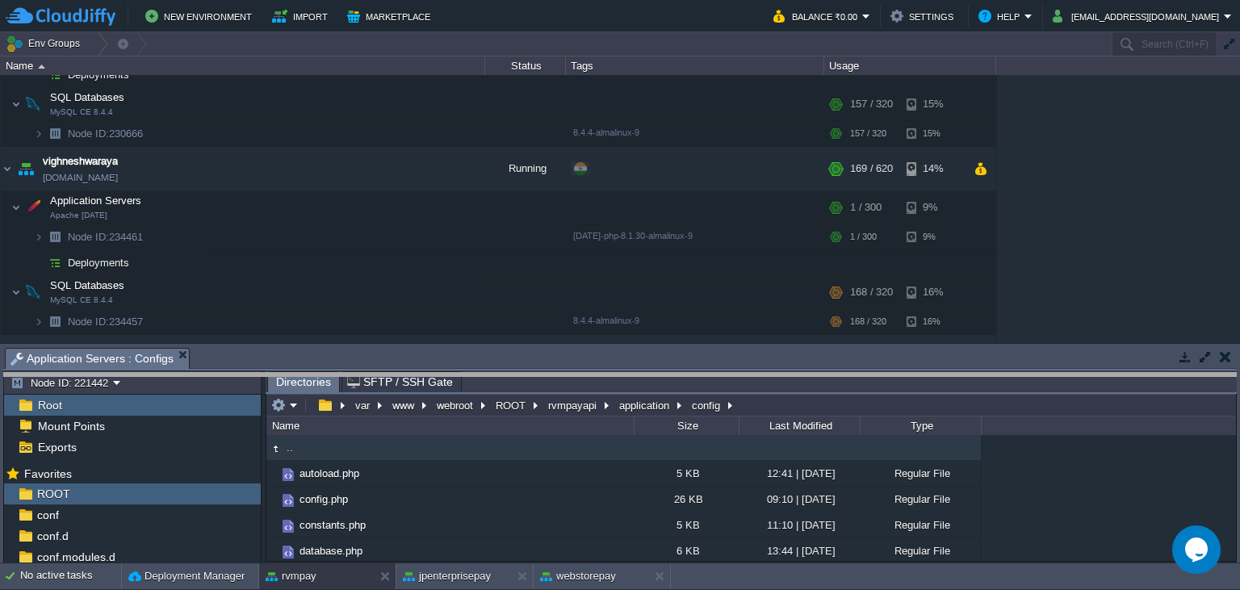
drag, startPoint x: 577, startPoint y: 362, endPoint x: 592, endPoint y: 380, distance: 24.1
click at [592, 380] on body "New Environment Import Marketplace Bonus ₹0.00 Upgrade Account Balance ₹0.00 Se…" at bounding box center [620, 295] width 1240 height 590
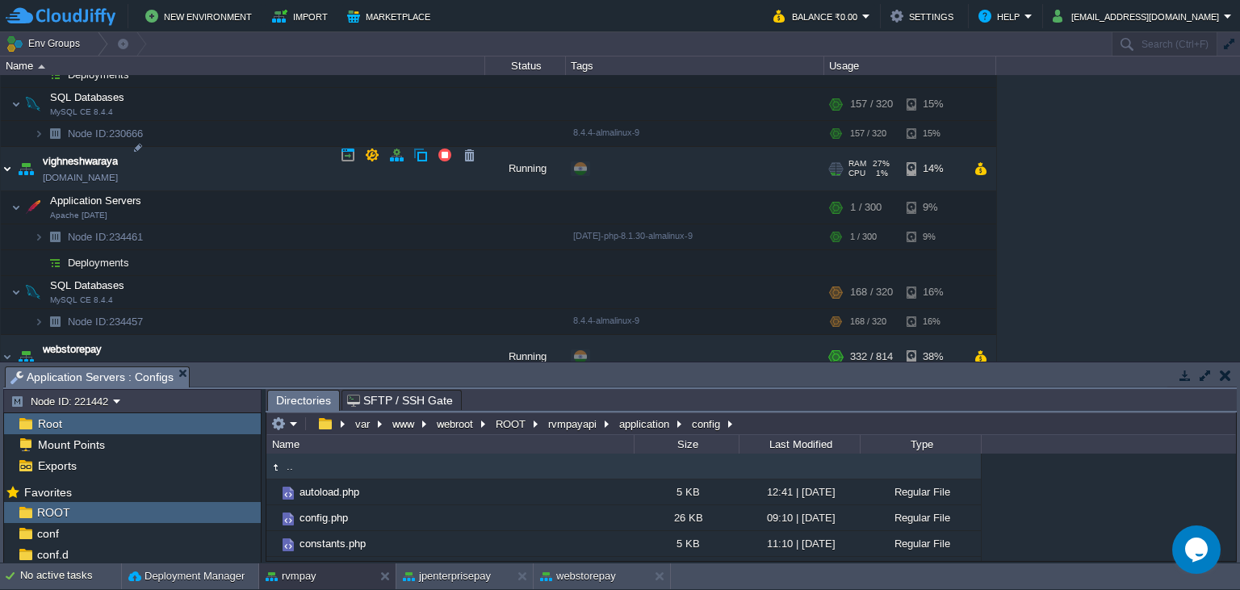
click at [2, 149] on img at bounding box center [7, 169] width 13 height 44
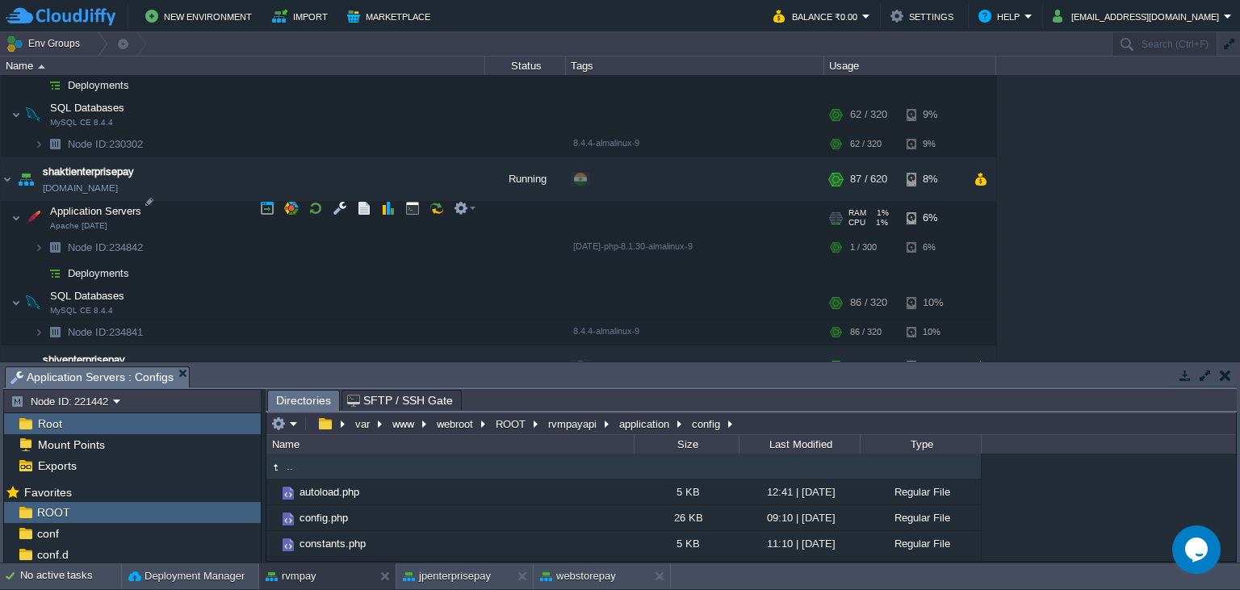
scroll to position [1741, 0]
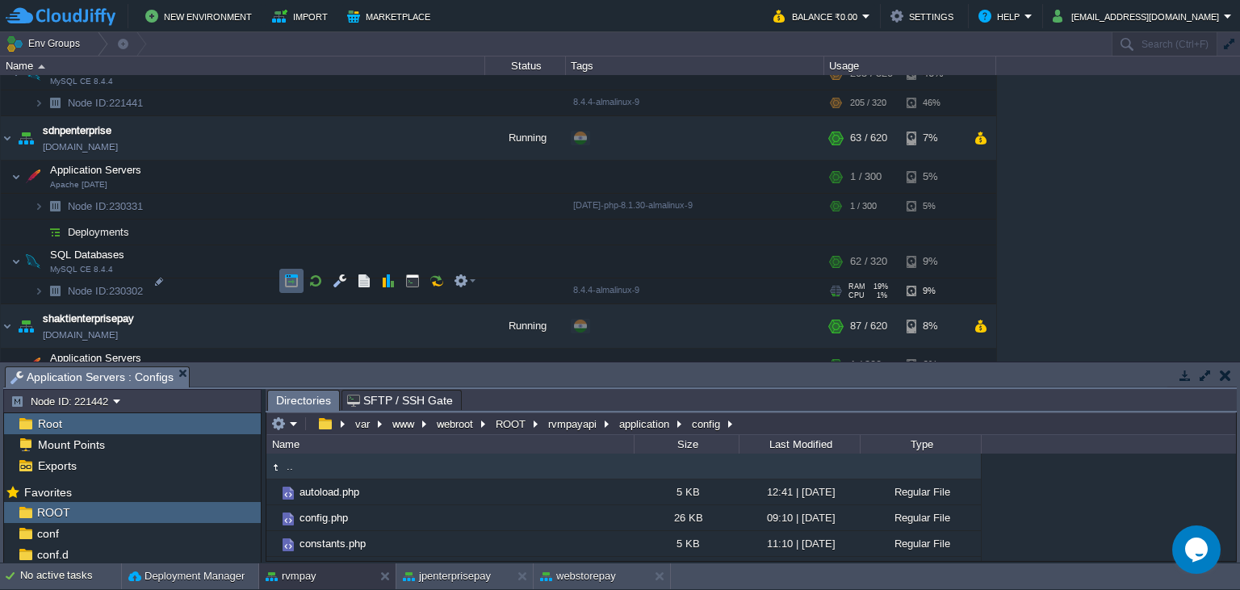
click at [295, 283] on button "button" at bounding box center [291, 281] width 15 height 15
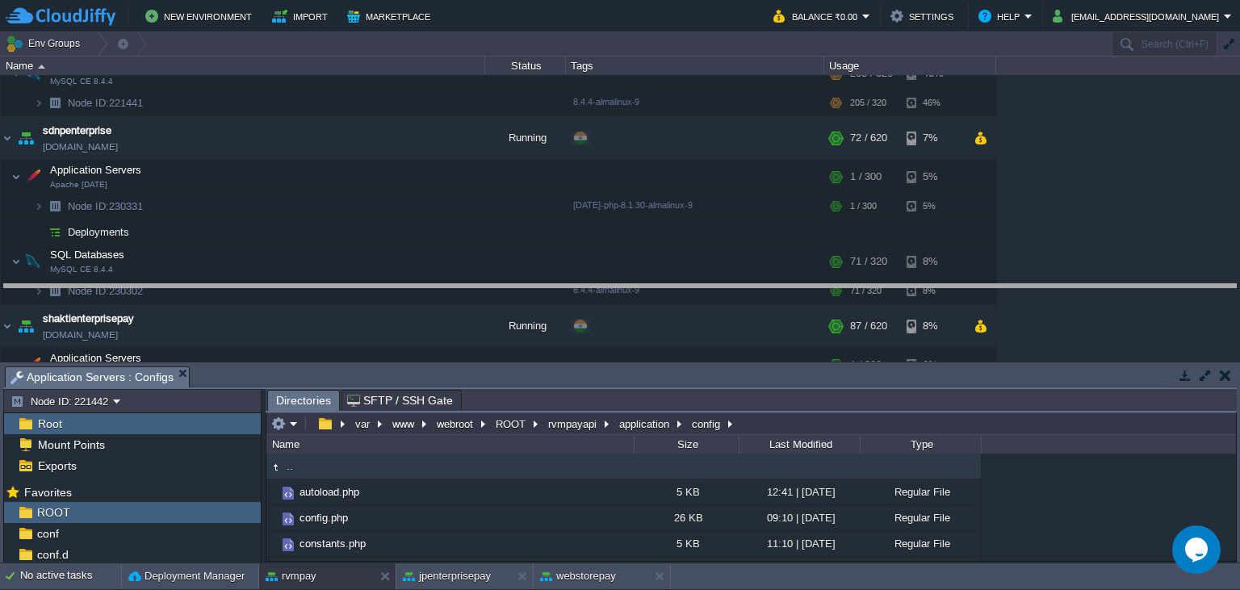
drag, startPoint x: 525, startPoint y: 374, endPoint x: 540, endPoint y: 295, distance: 80.6
click at [541, 291] on body "New Environment Import Marketplace Bonus ₹0.00 Upgrade Account Balance ₹0.00 Se…" at bounding box center [620, 295] width 1240 height 590
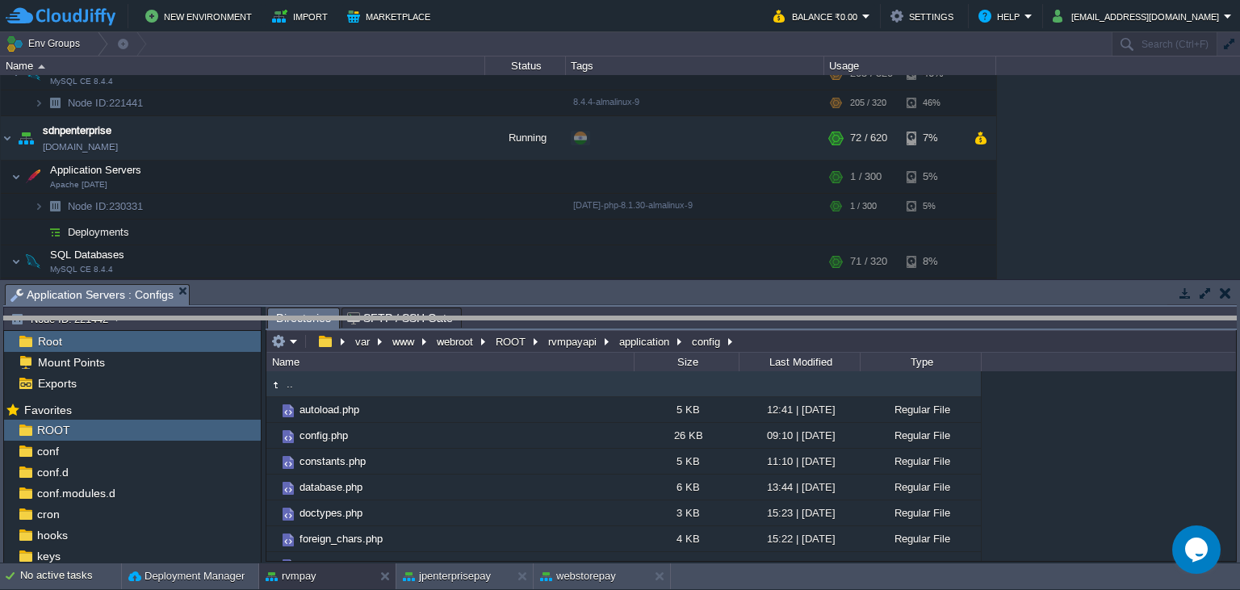
drag, startPoint x: 544, startPoint y: 296, endPoint x: 548, endPoint y: 328, distance: 32.6
click at [548, 328] on body "New Environment Import Marketplace Bonus ₹0.00 Upgrade Account Balance ₹0.00 Se…" at bounding box center [620, 295] width 1240 height 590
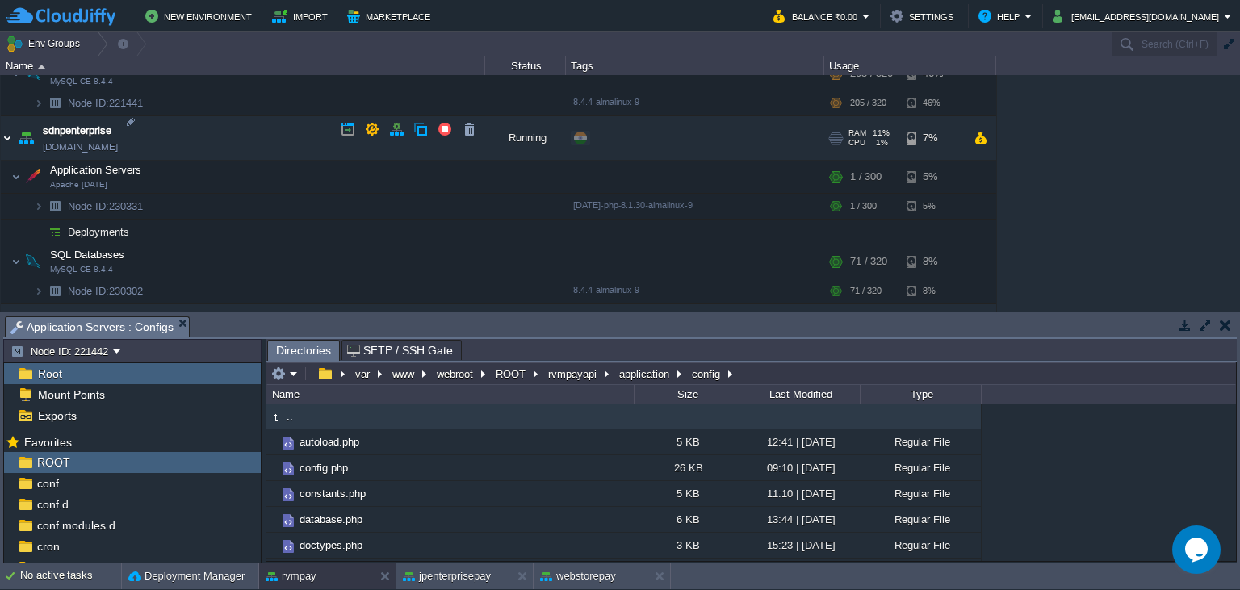
click at [5, 135] on img at bounding box center [7, 138] width 13 height 44
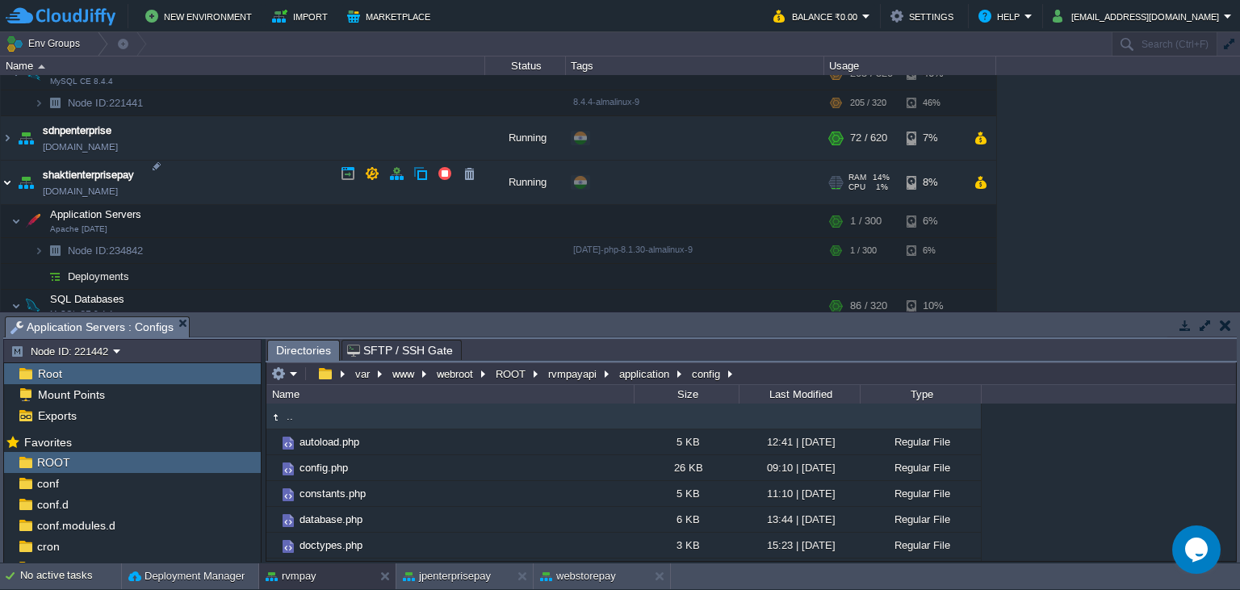
click at [11, 173] on img at bounding box center [7, 183] width 13 height 44
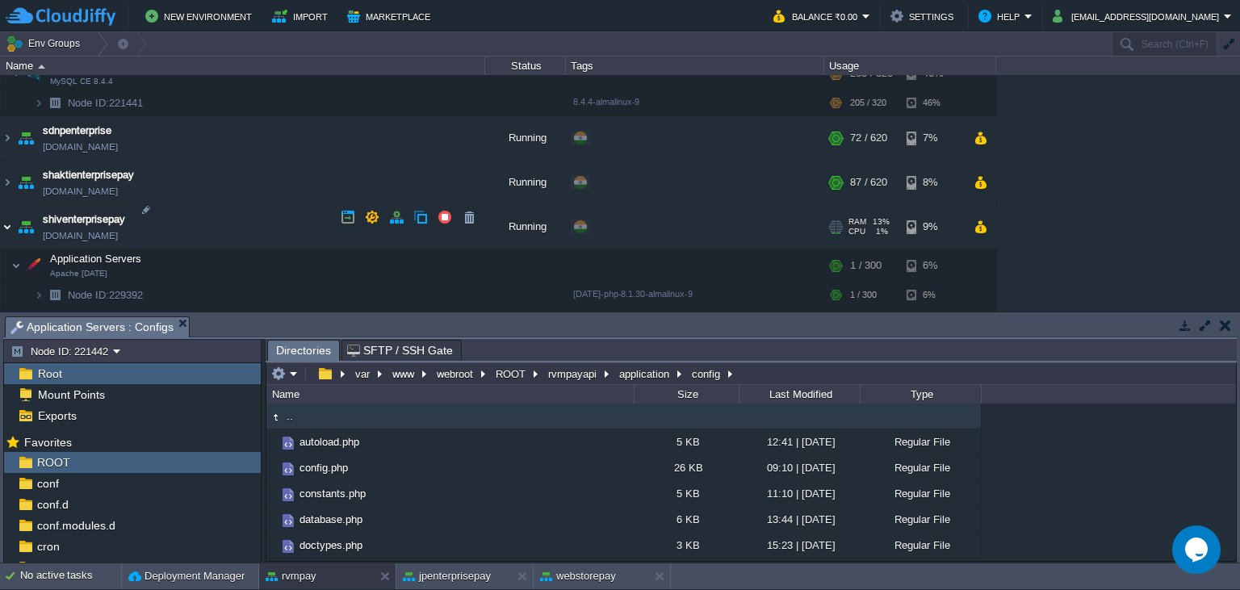
click at [11, 215] on img at bounding box center [7, 227] width 13 height 44
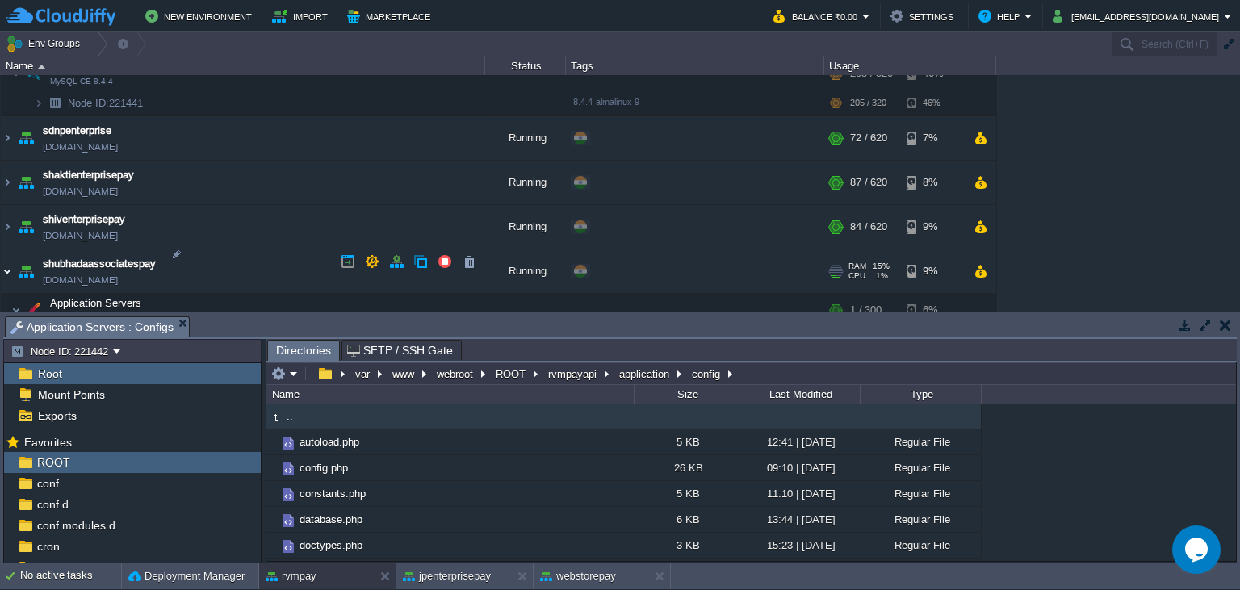
click at [8, 258] on img at bounding box center [7, 272] width 13 height 44
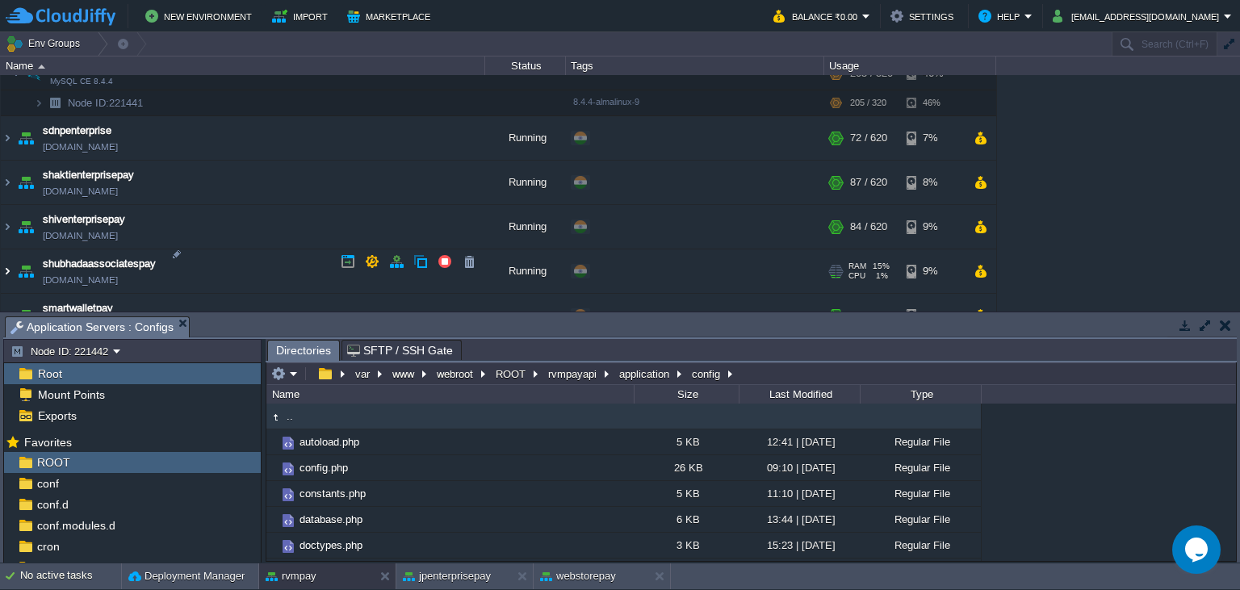
scroll to position [1961, 0]
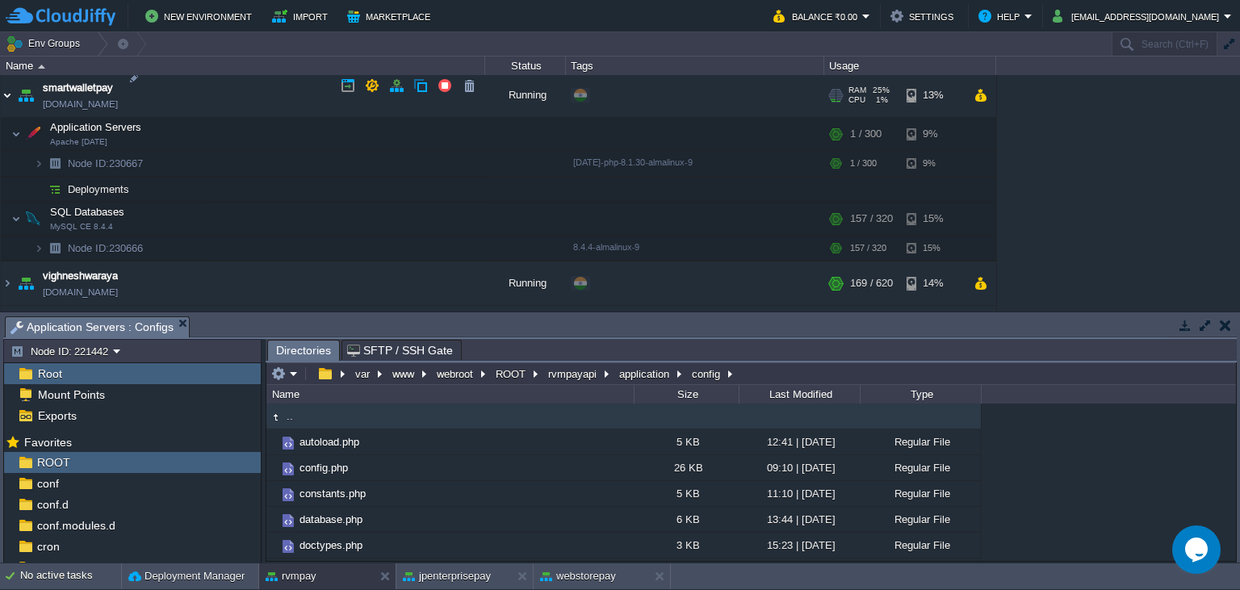
click at [3, 79] on img at bounding box center [7, 95] width 13 height 44
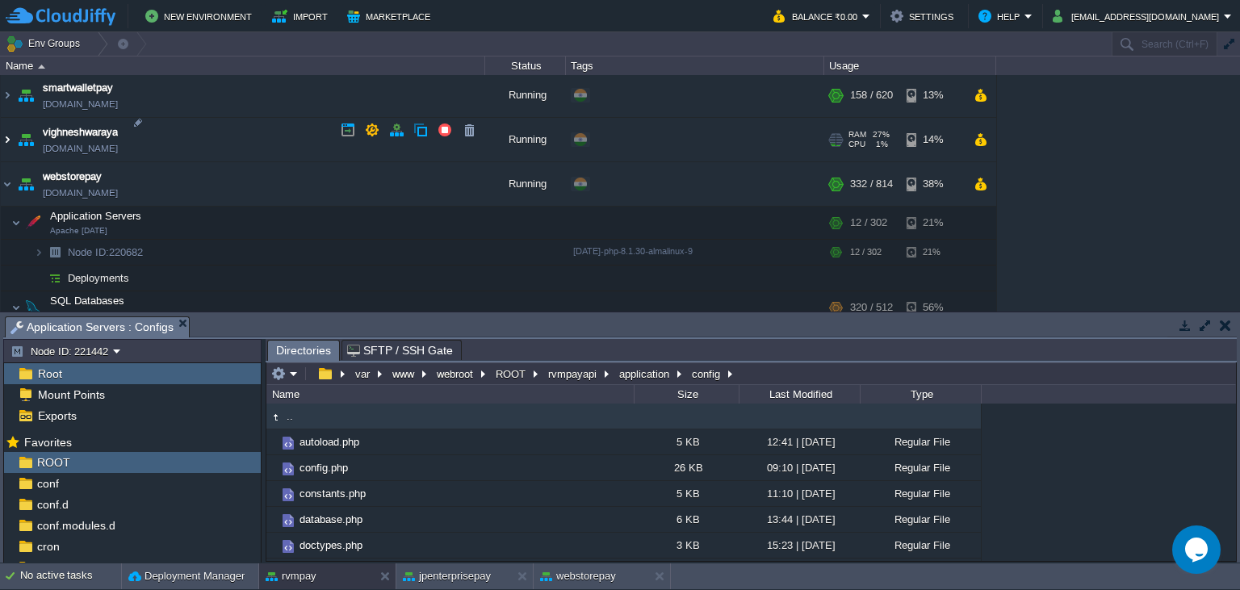
click at [6, 126] on img at bounding box center [7, 140] width 13 height 44
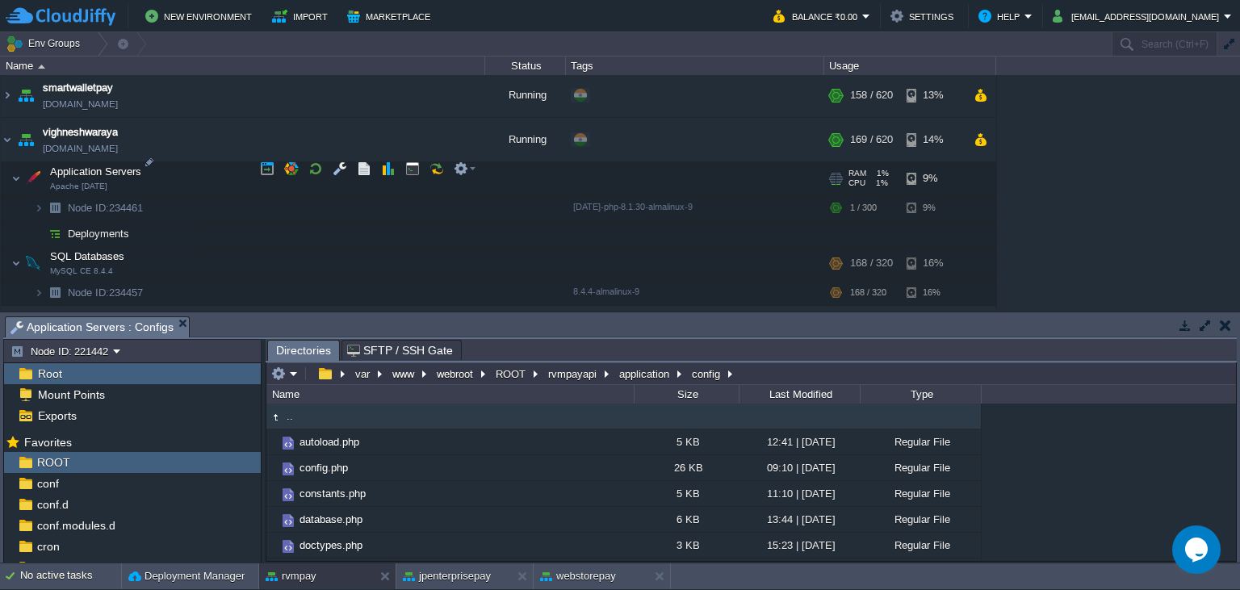
click at [5, 162] on img at bounding box center [6, 169] width 10 height 15
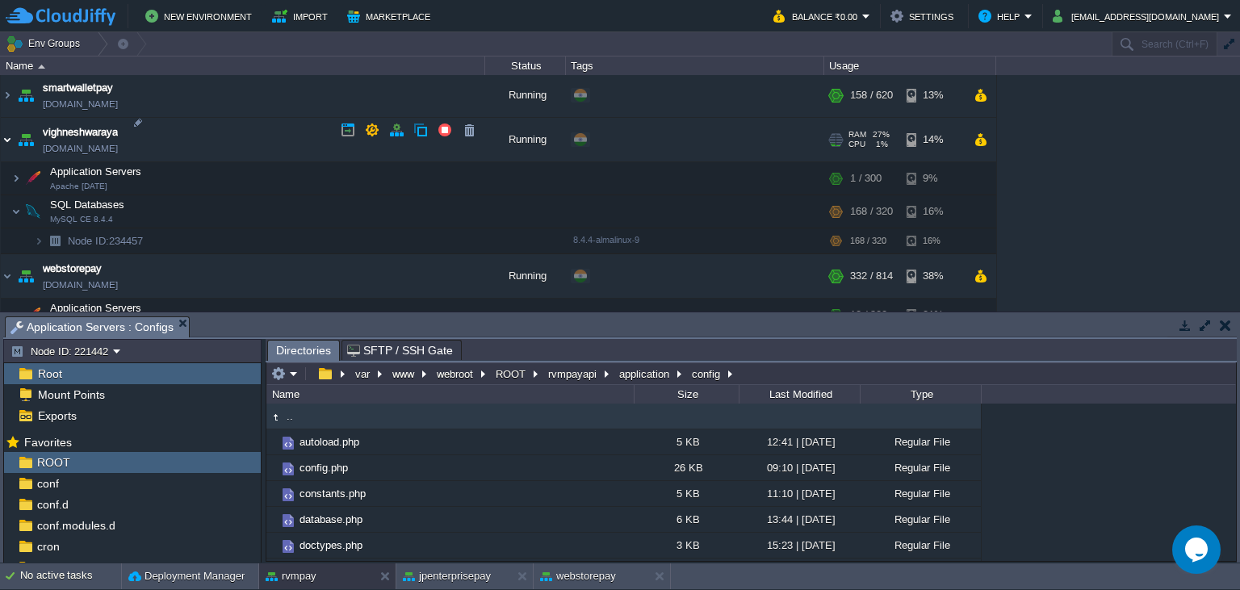
click at [8, 130] on img at bounding box center [7, 140] width 13 height 44
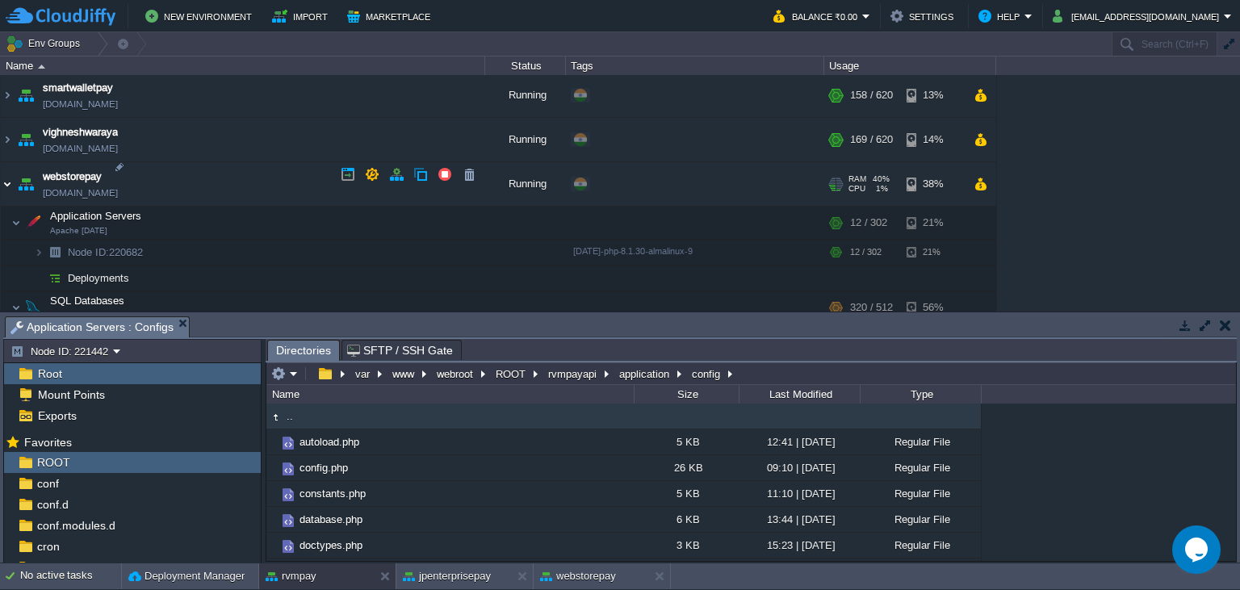
click at [6, 169] on img at bounding box center [7, 184] width 13 height 44
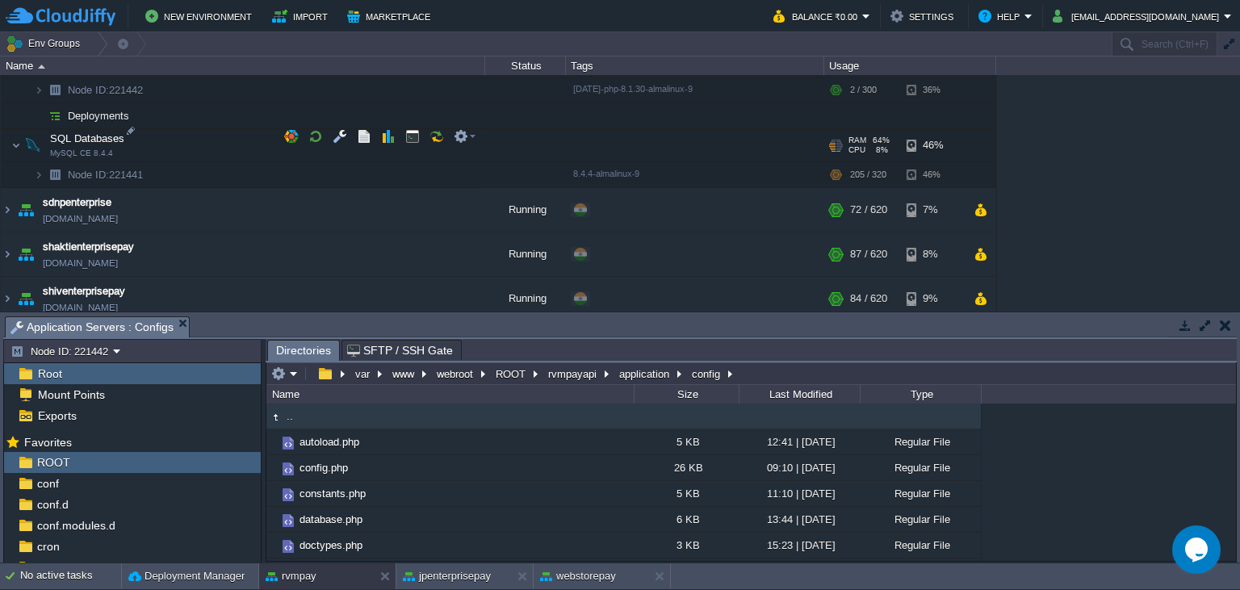
scroll to position [1521, 0]
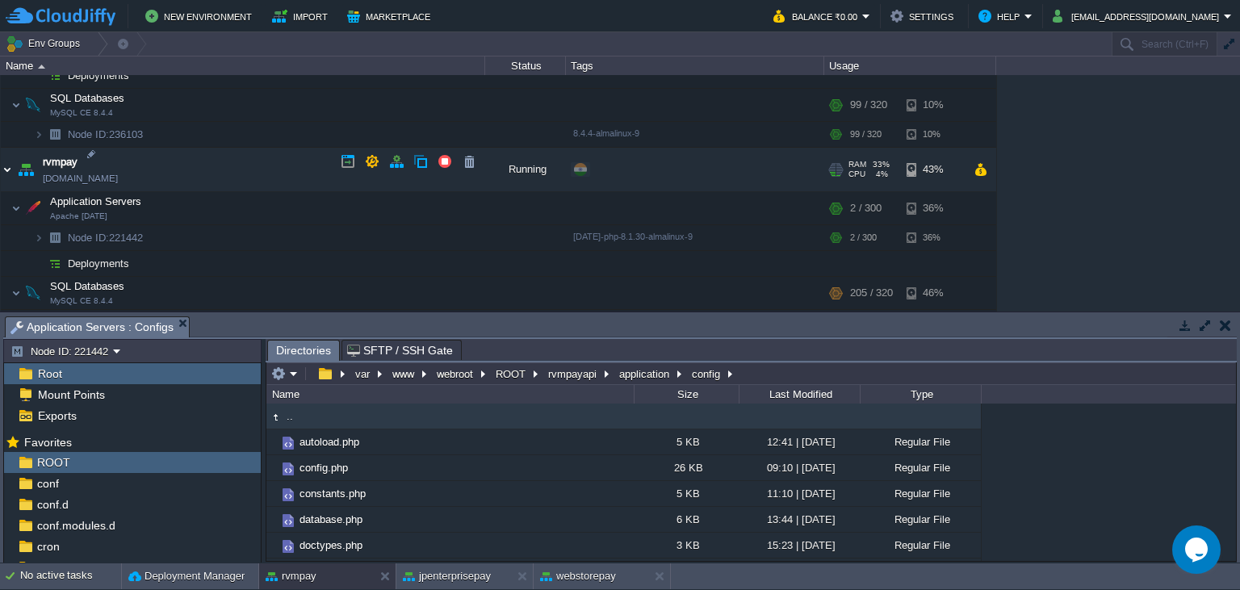
click at [4, 163] on img at bounding box center [7, 170] width 13 height 44
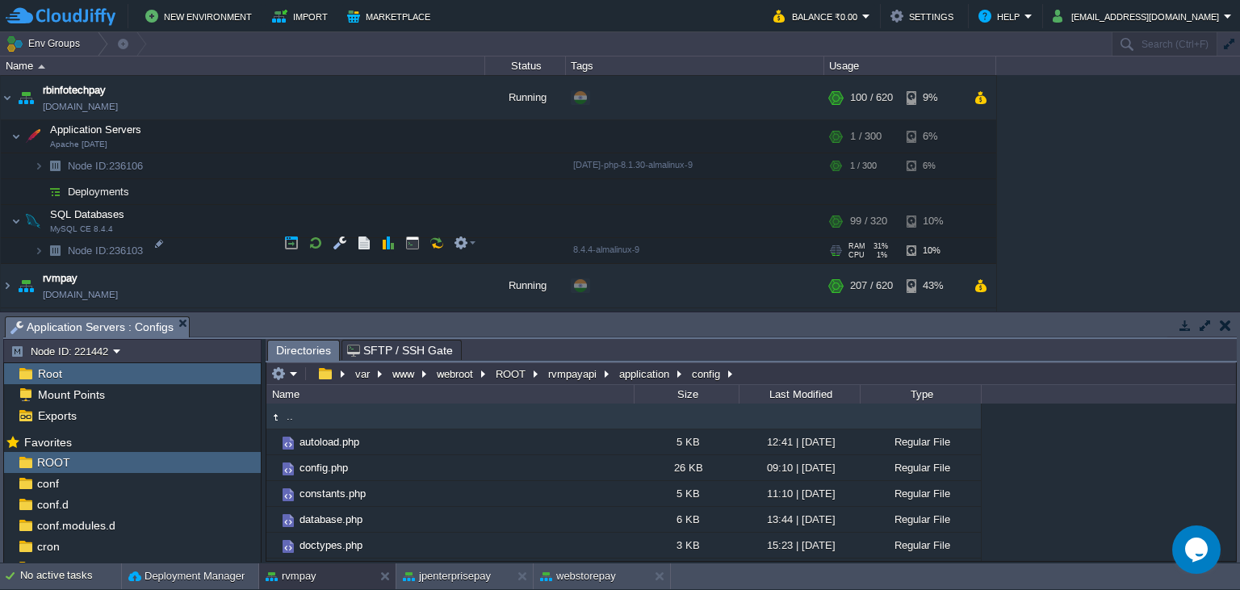
scroll to position [1374, 0]
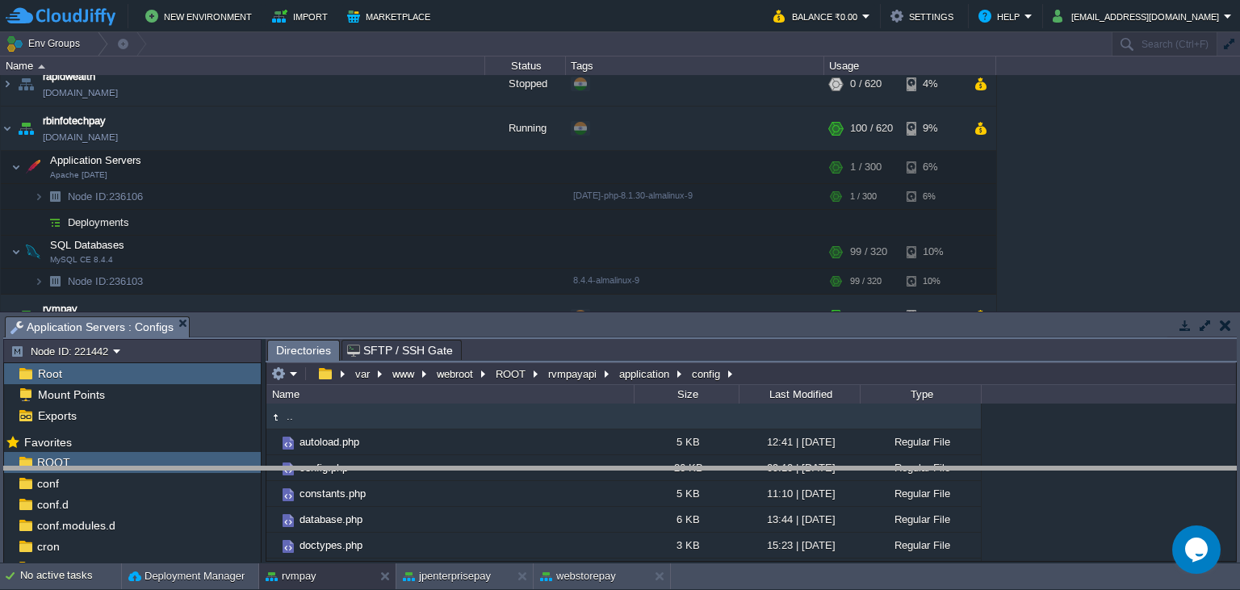
drag, startPoint x: 589, startPoint y: 329, endPoint x: 608, endPoint y: 467, distance: 139.3
click at [617, 484] on body "New Environment Import Marketplace Bonus ₹0.00 Upgrade Account Balance ₹0.00 Se…" at bounding box center [620, 295] width 1240 height 590
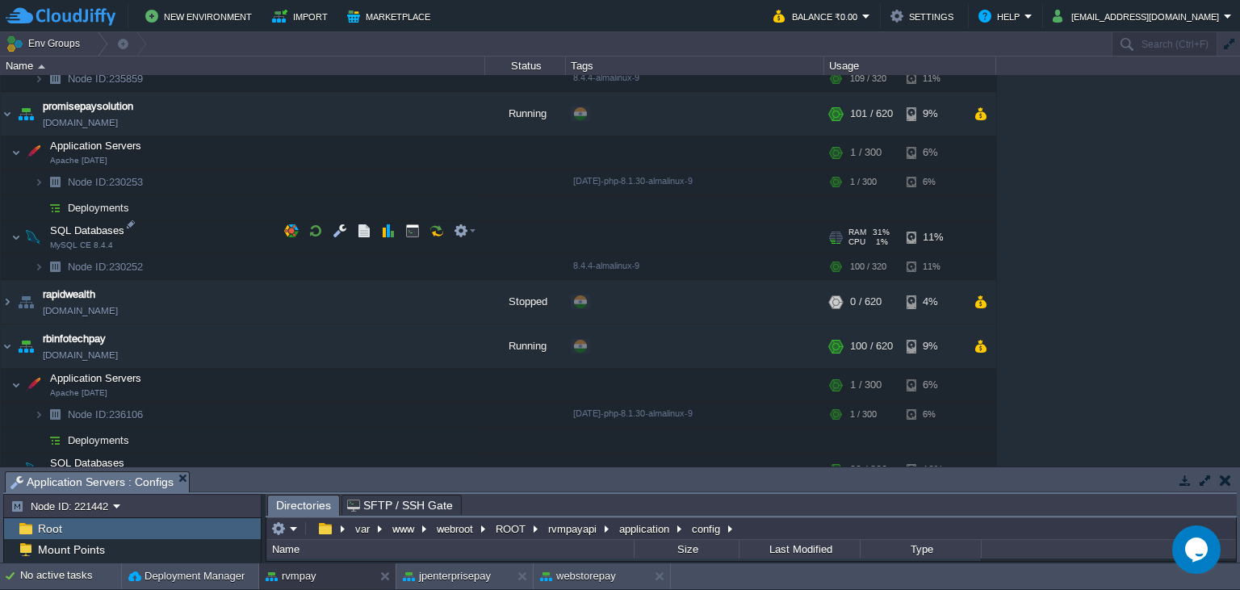
scroll to position [1153, 0]
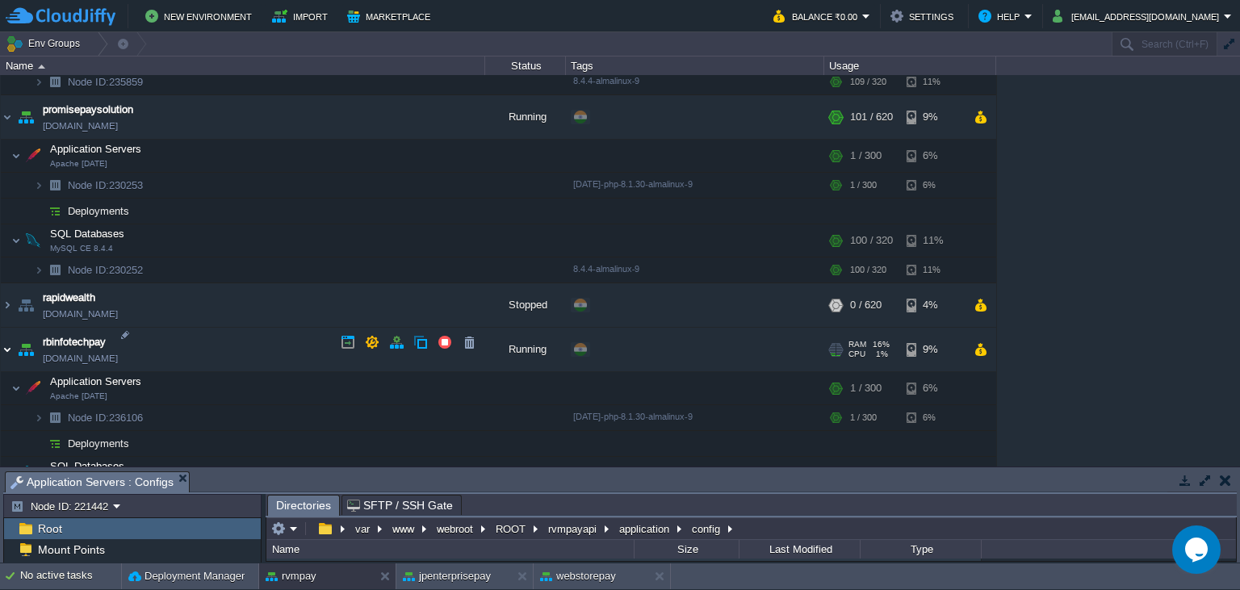
click at [8, 338] on img at bounding box center [7, 350] width 13 height 44
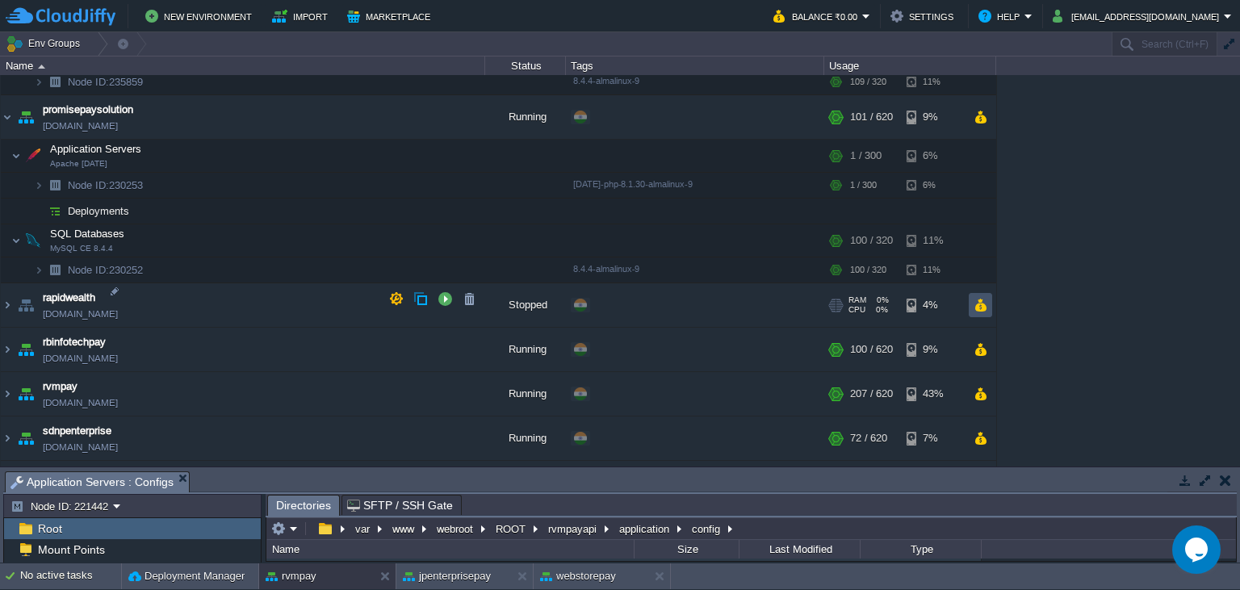
click at [982, 304] on button "button" at bounding box center [981, 305] width 14 height 15
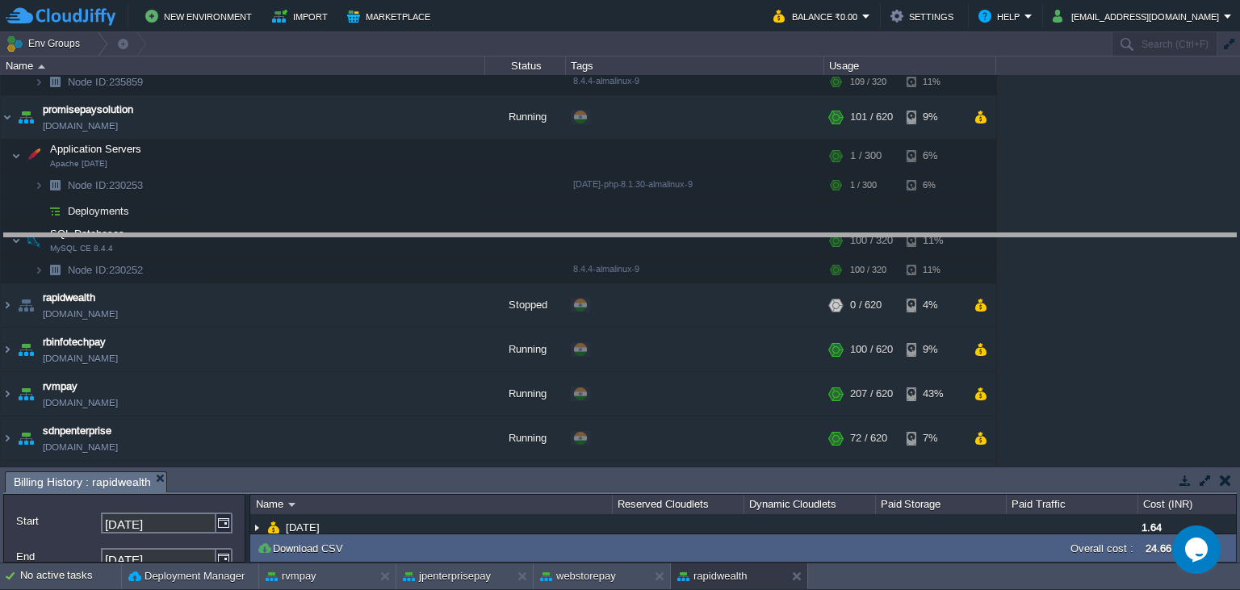
drag, startPoint x: 702, startPoint y: 479, endPoint x: 720, endPoint y: 226, distance: 253.4
click at [720, 226] on body "New Environment Import Marketplace Bonus ₹0.00 Upgrade Account Balance ₹0.00 Se…" at bounding box center [620, 295] width 1240 height 590
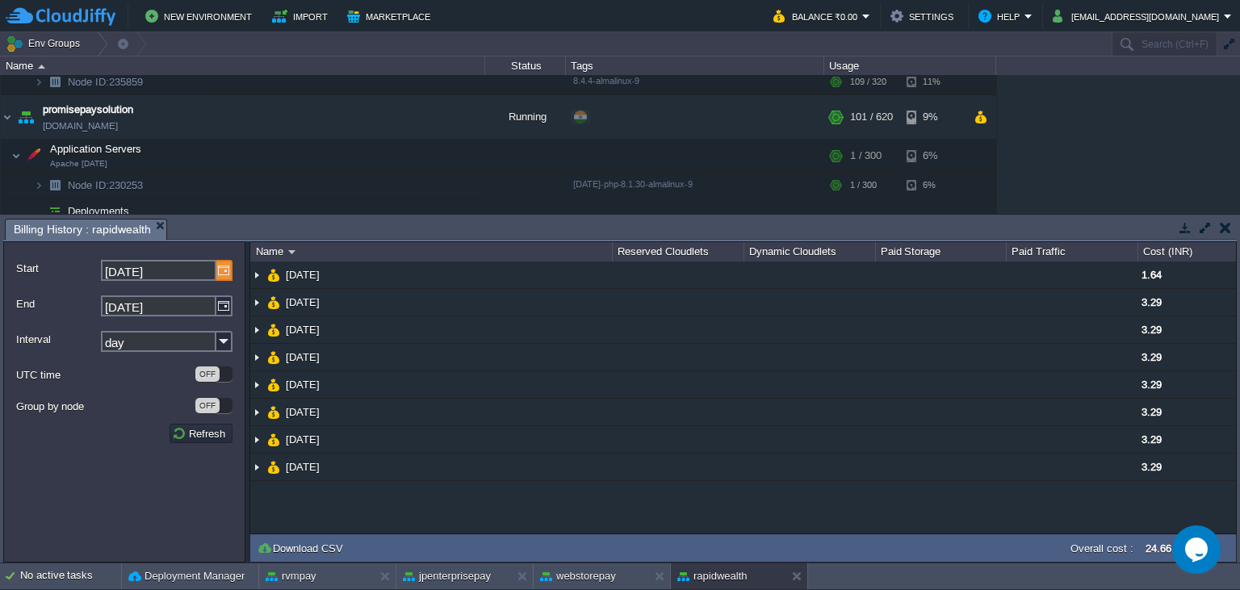
click at [224, 272] on img at bounding box center [224, 270] width 16 height 21
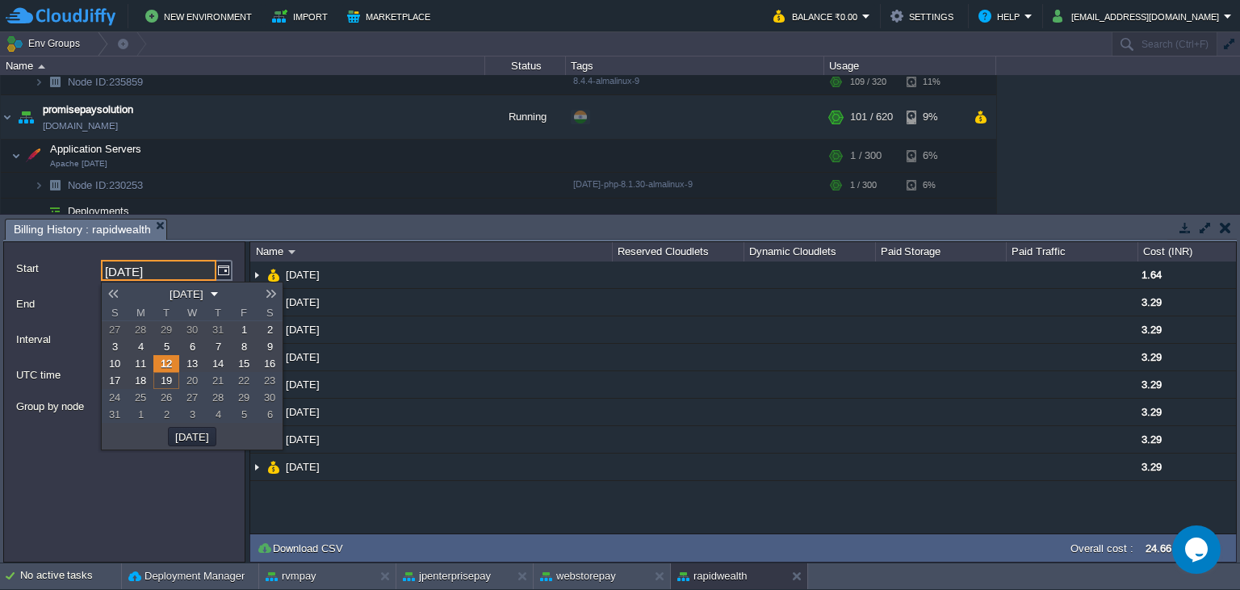
click at [113, 292] on link at bounding box center [113, 293] width 23 height 13
click at [220, 329] on span "1" at bounding box center [219, 330] width 6 height 12
type input "[DATE]"
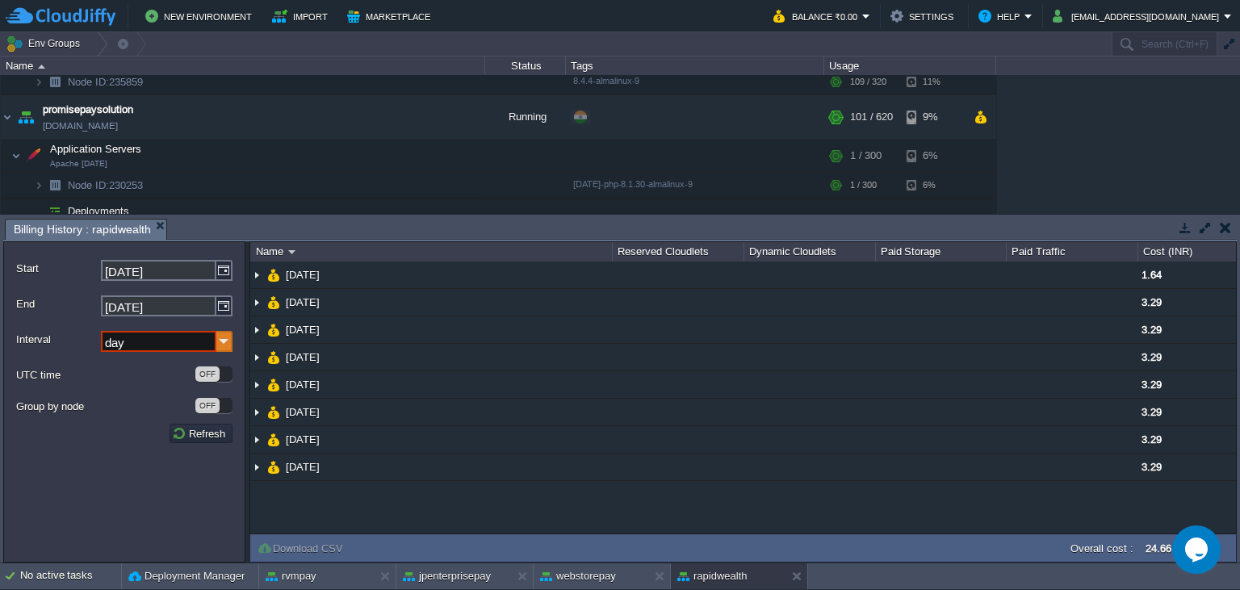
click at [224, 338] on img at bounding box center [224, 341] width 16 height 21
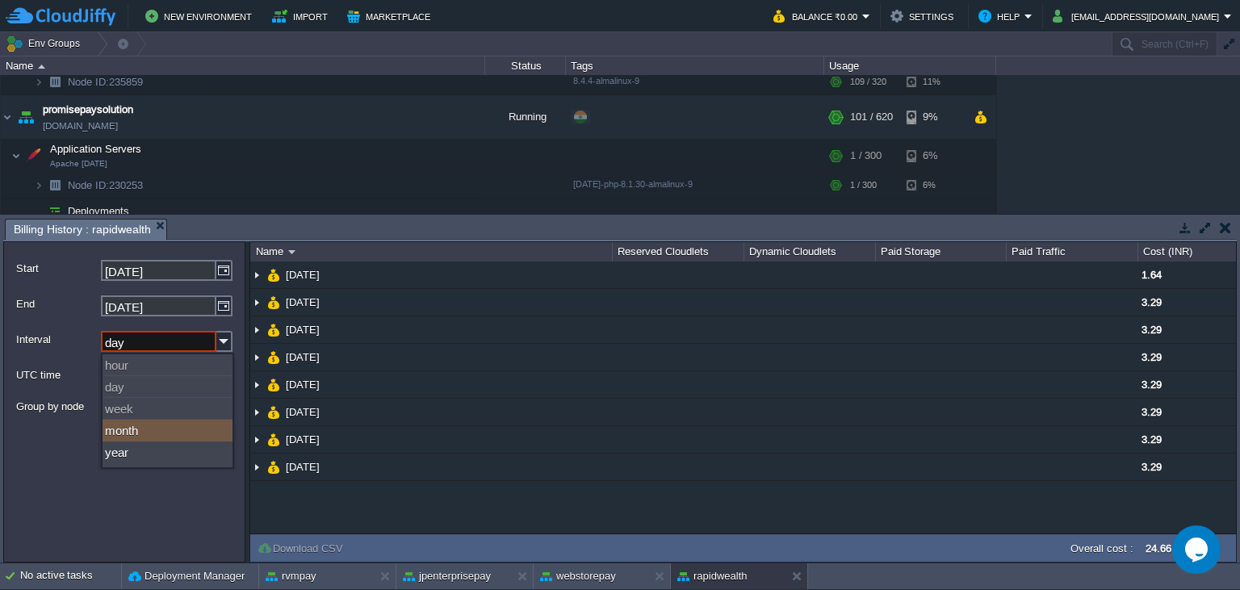
click at [149, 429] on div "month" at bounding box center [168, 431] width 130 height 22
type input "month"
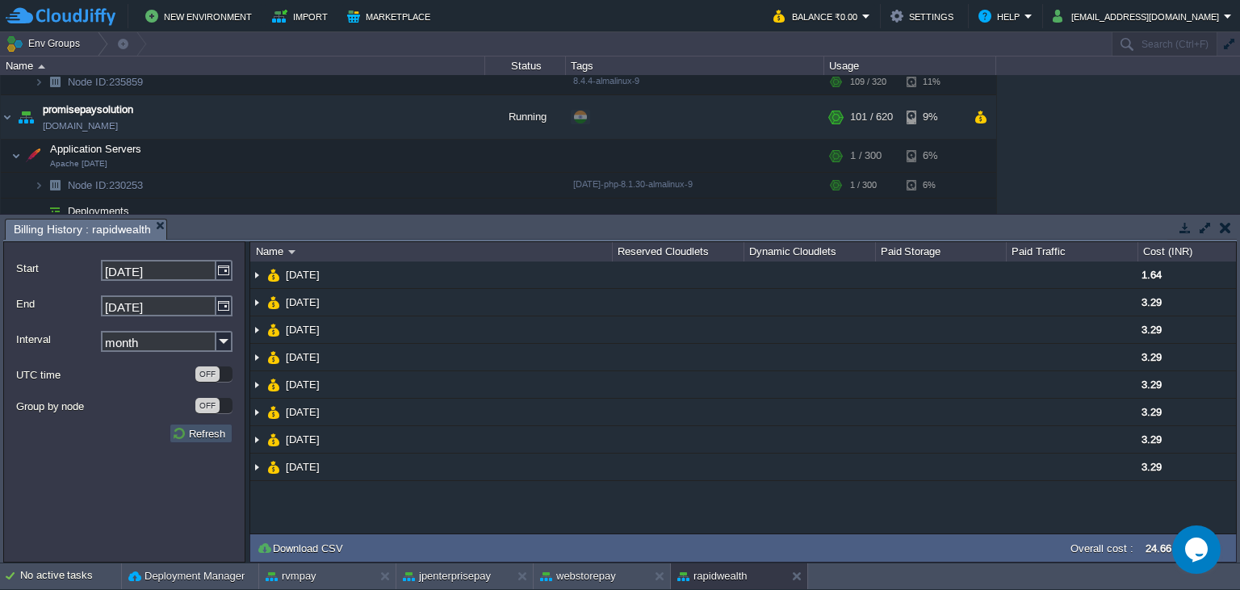
click at [190, 431] on button "Refresh" at bounding box center [201, 433] width 58 height 15
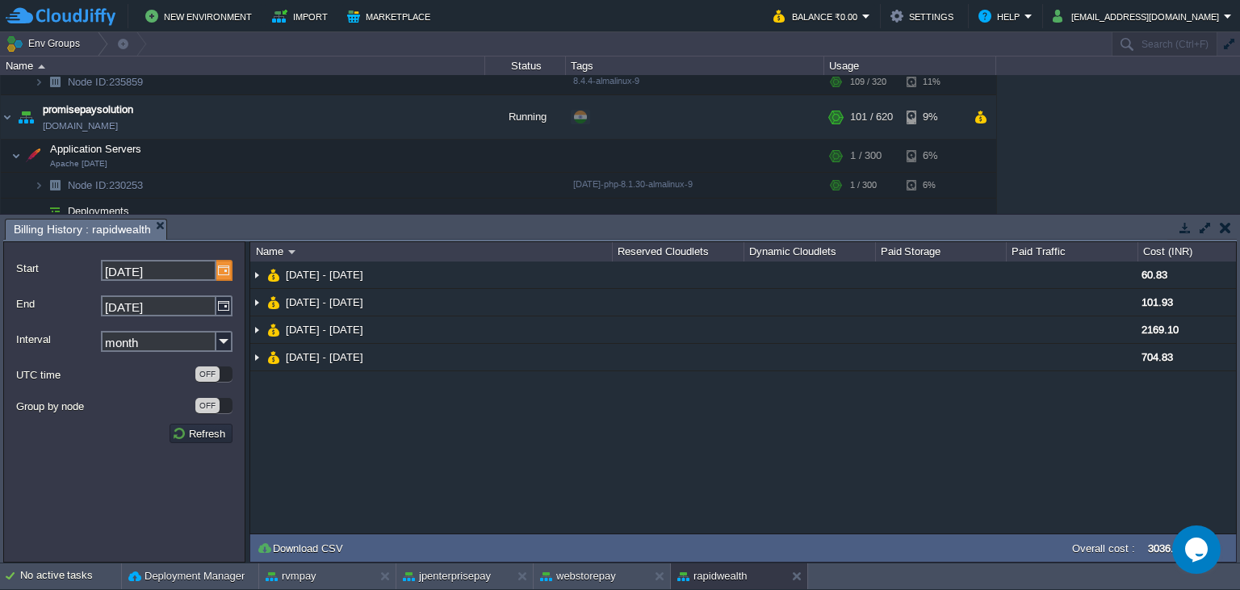
click at [223, 271] on img at bounding box center [224, 270] width 16 height 21
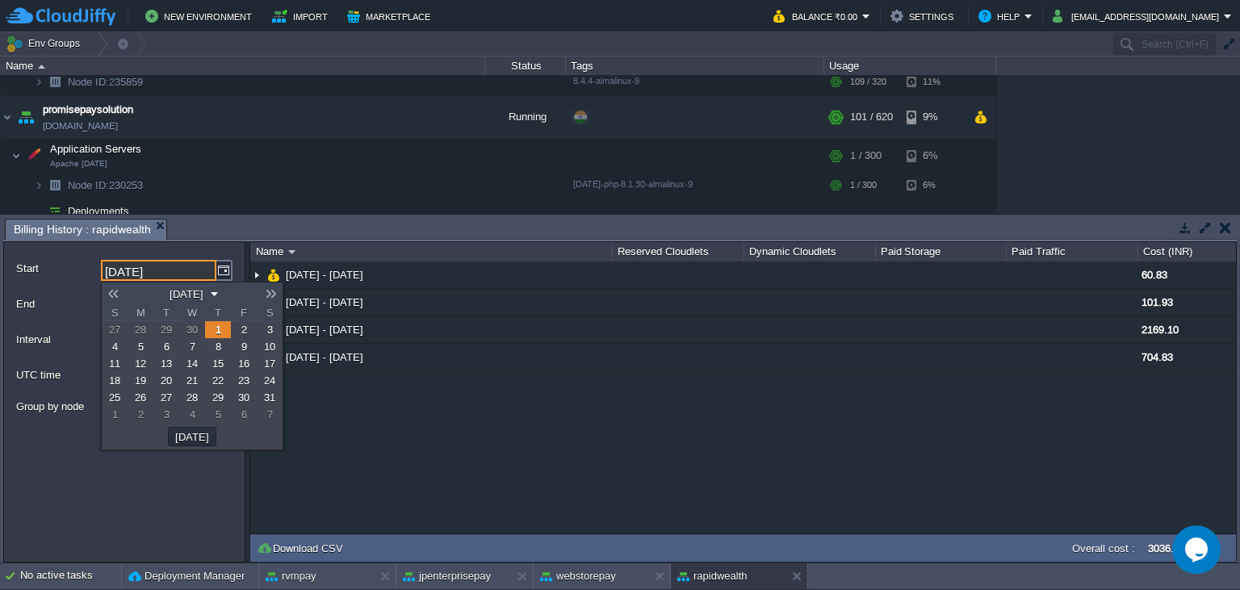
click at [112, 296] on link at bounding box center [113, 293] width 23 height 13
click at [172, 334] on link "1" at bounding box center [166, 329] width 26 height 17
type input "[DATE]"
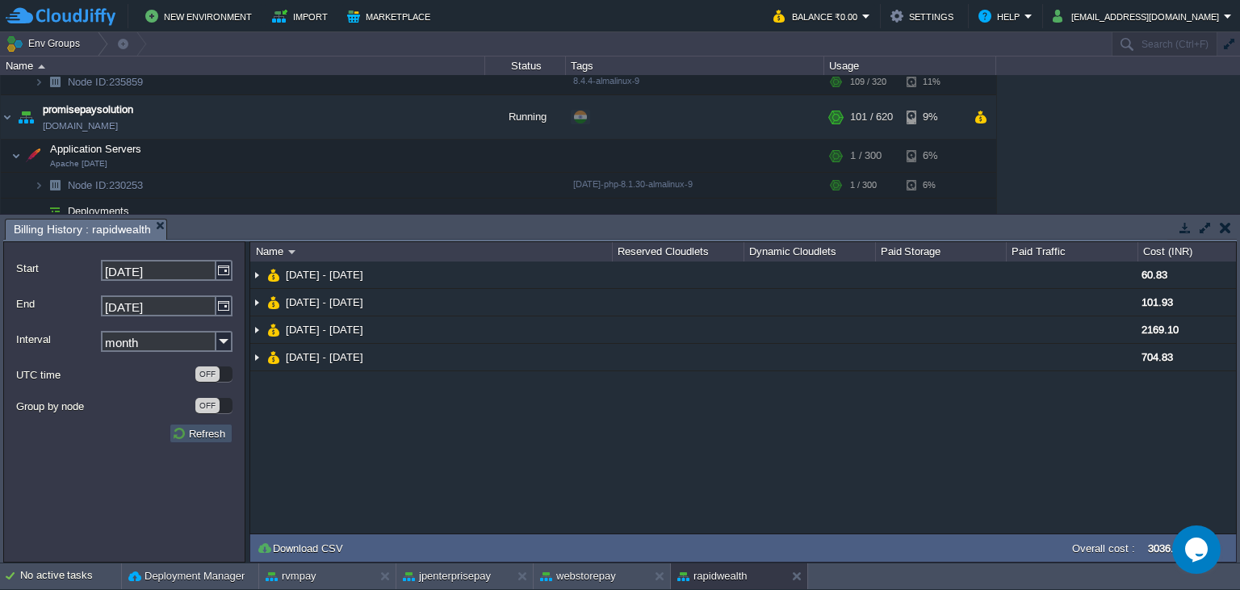
click at [210, 431] on button "Refresh" at bounding box center [201, 433] width 58 height 15
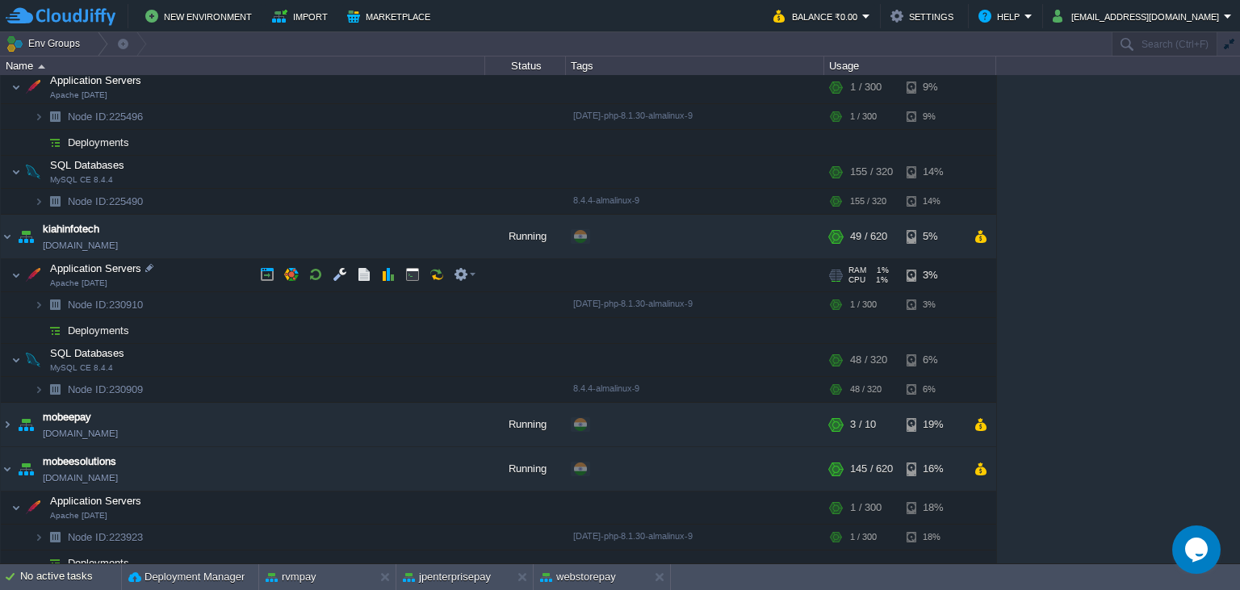
scroll to position [0, 0]
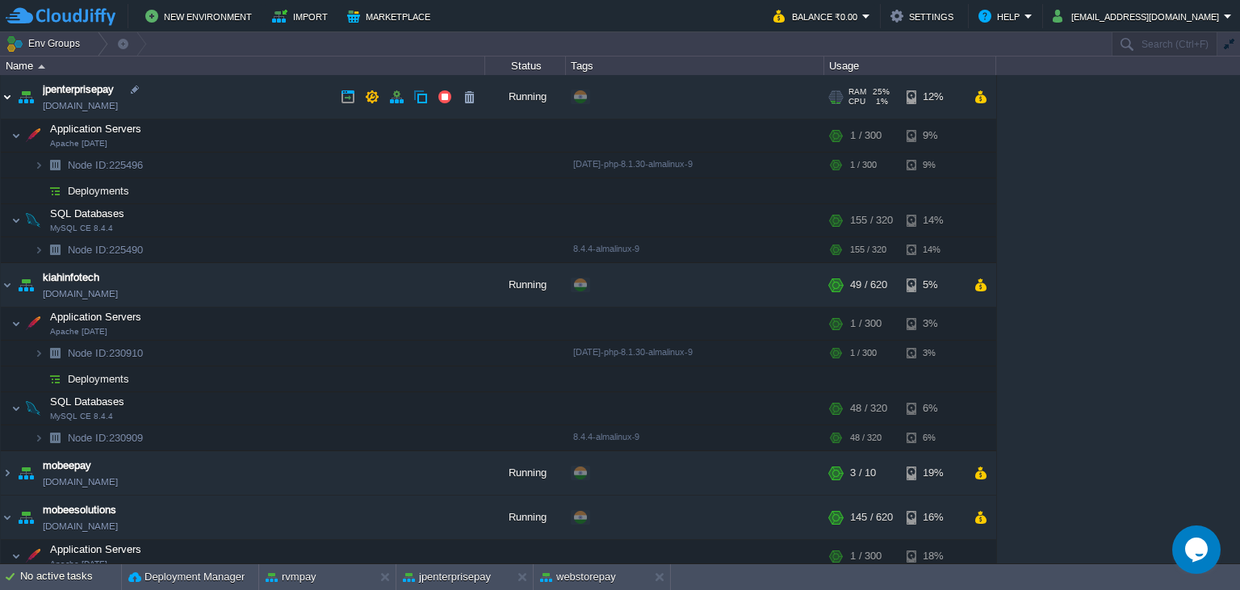
click at [9, 97] on img at bounding box center [7, 97] width 13 height 44
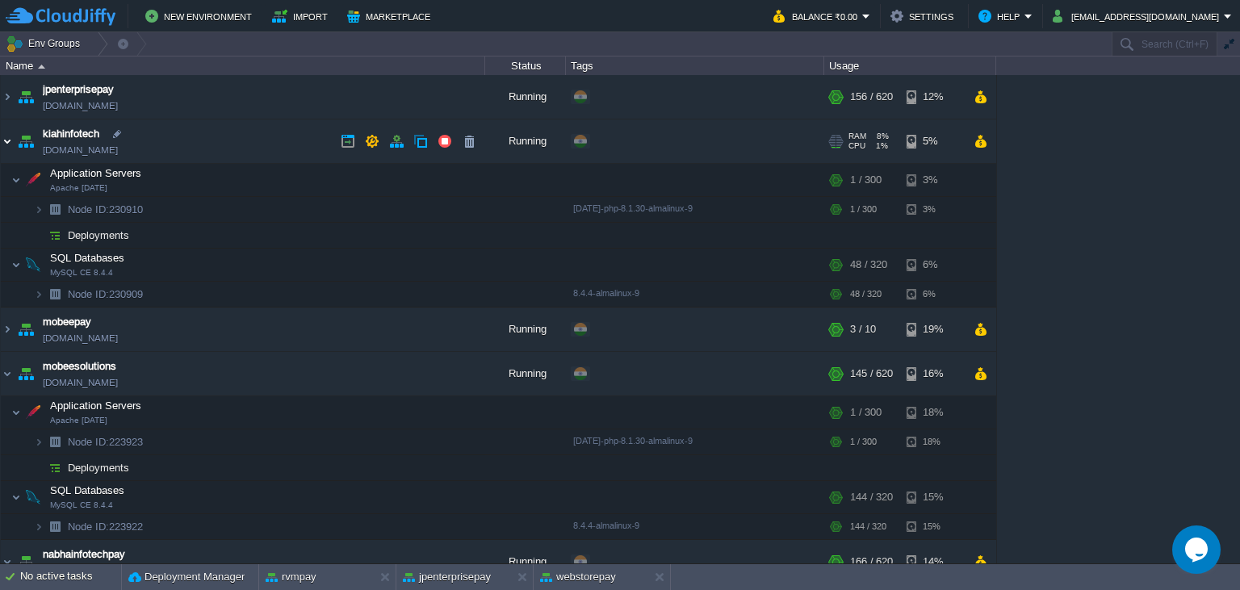
click at [8, 140] on img at bounding box center [7, 142] width 13 height 44
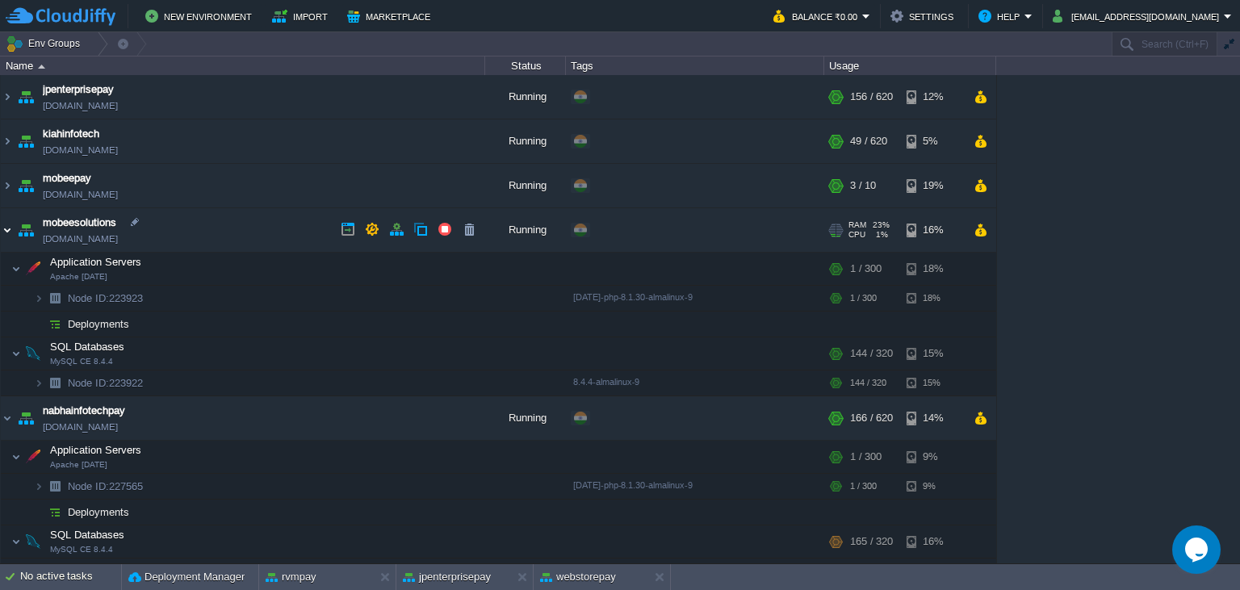
click at [10, 233] on img at bounding box center [7, 230] width 13 height 44
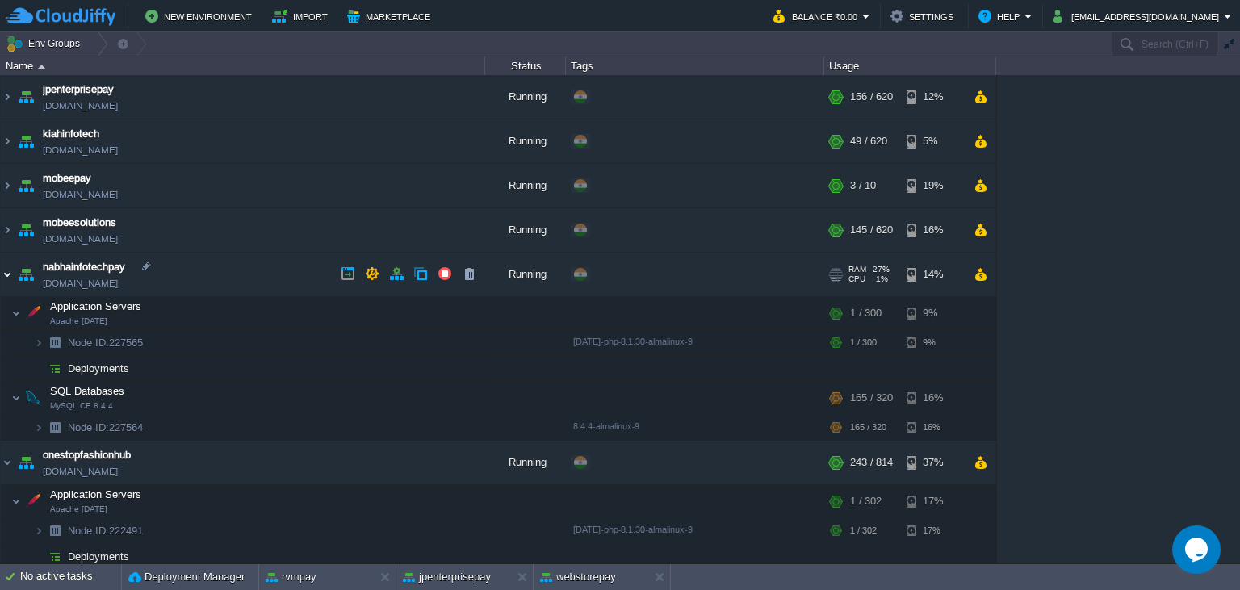
click at [4, 279] on img at bounding box center [7, 275] width 13 height 44
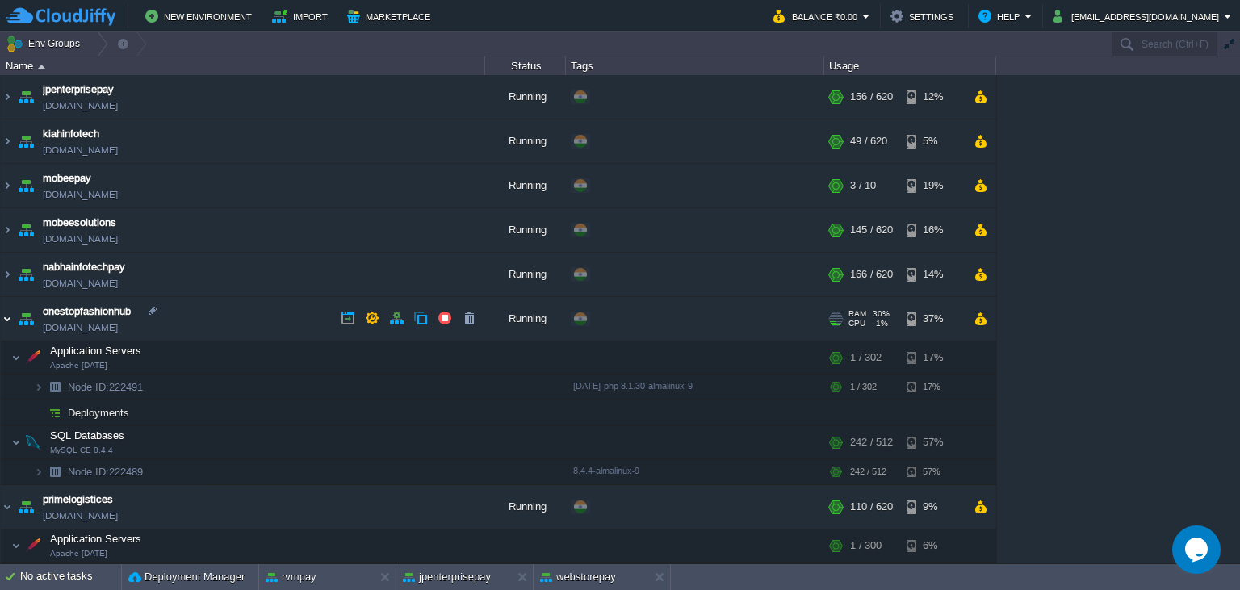
click at [7, 318] on img at bounding box center [7, 319] width 13 height 44
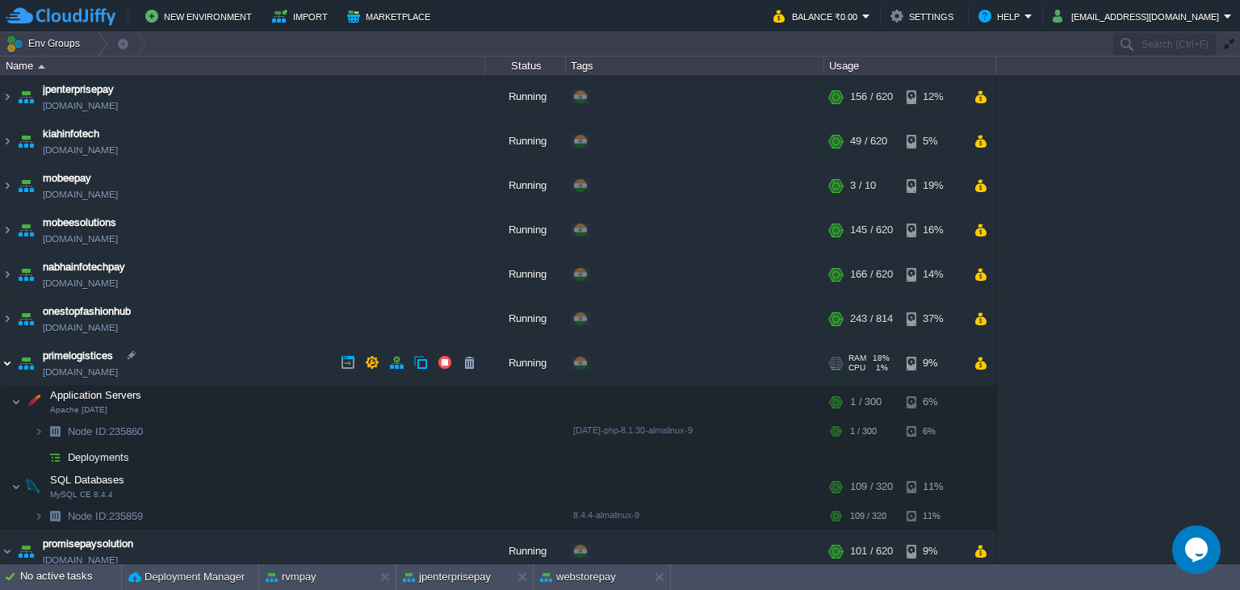
click at [6, 363] on img at bounding box center [7, 364] width 13 height 44
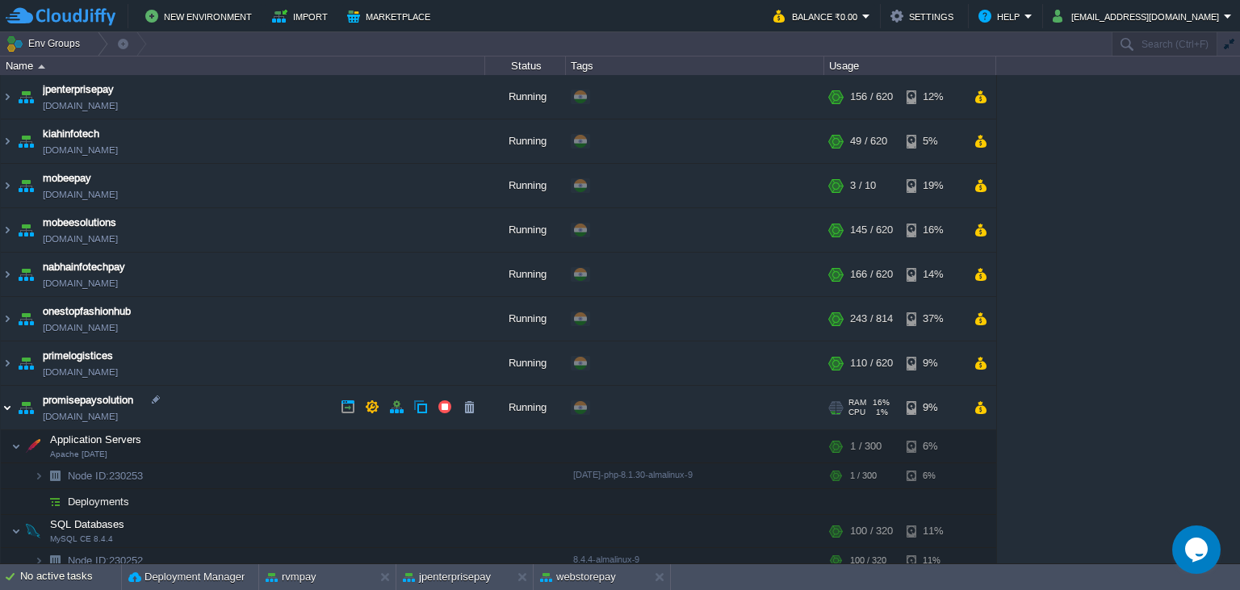
click at [5, 409] on img at bounding box center [7, 408] width 13 height 44
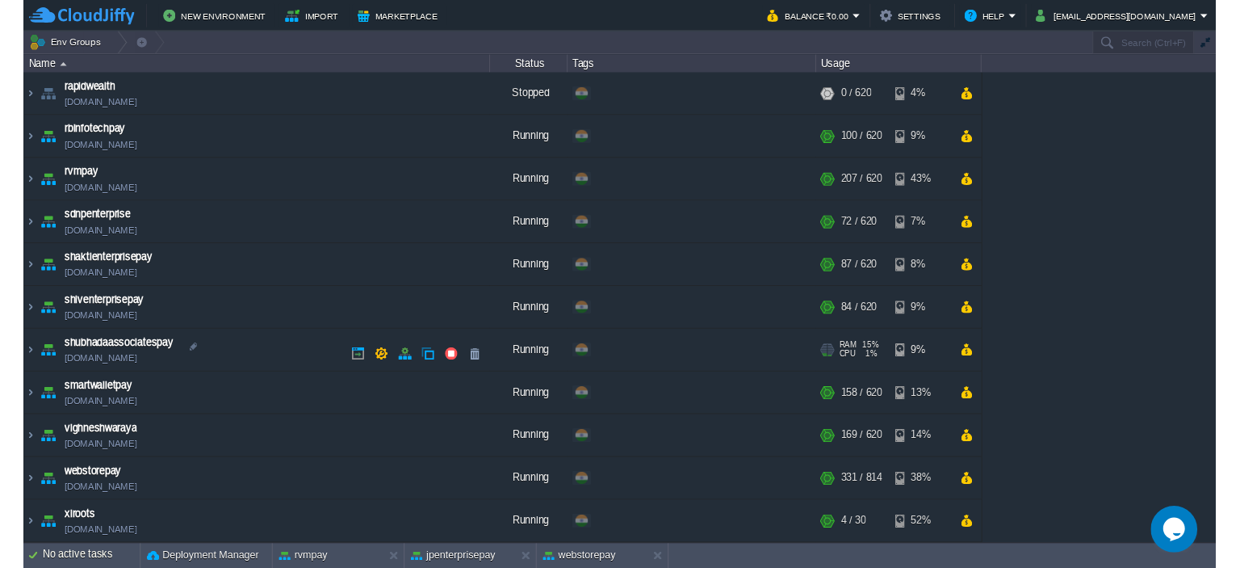
scroll to position [352, 0]
